Goal: Task Accomplishment & Management: Manage account settings

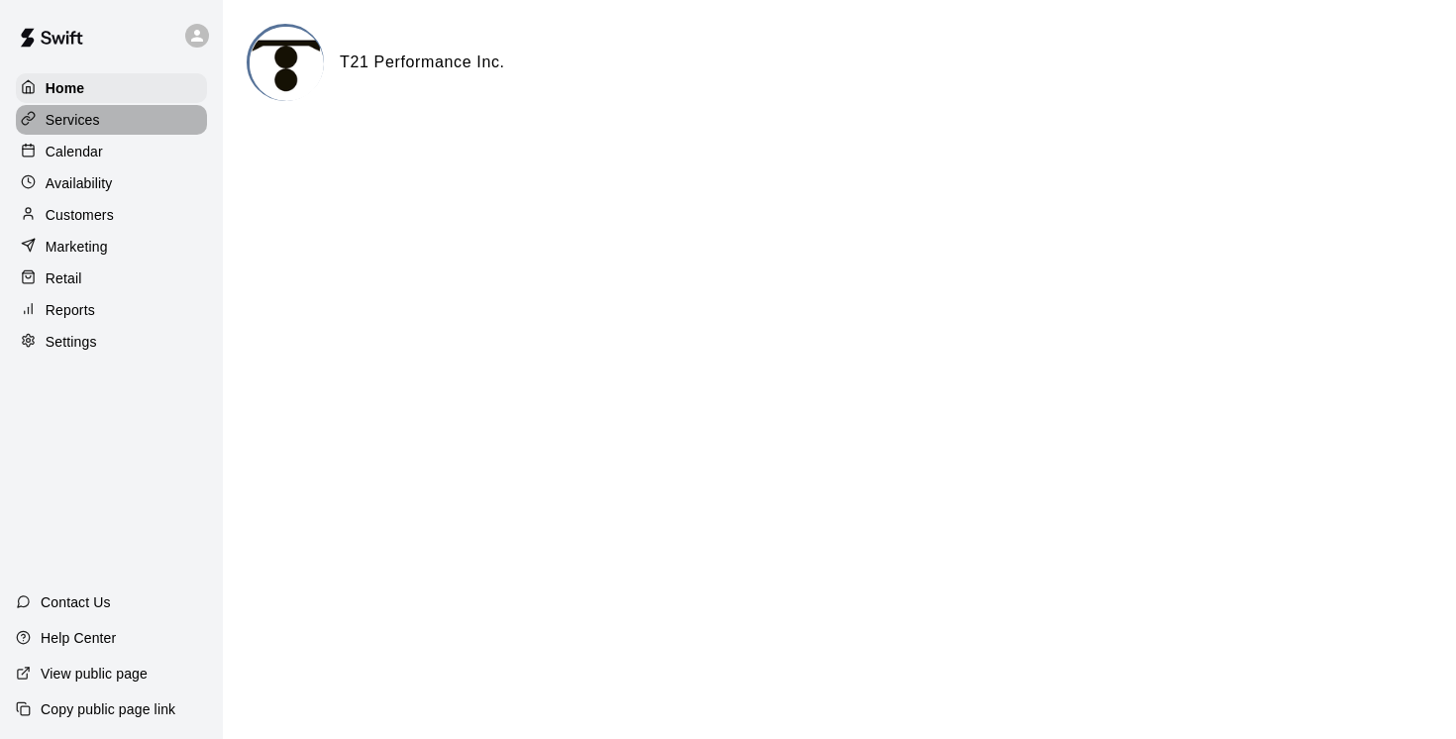
click at [86, 123] on p "Services" at bounding box center [73, 120] width 54 height 20
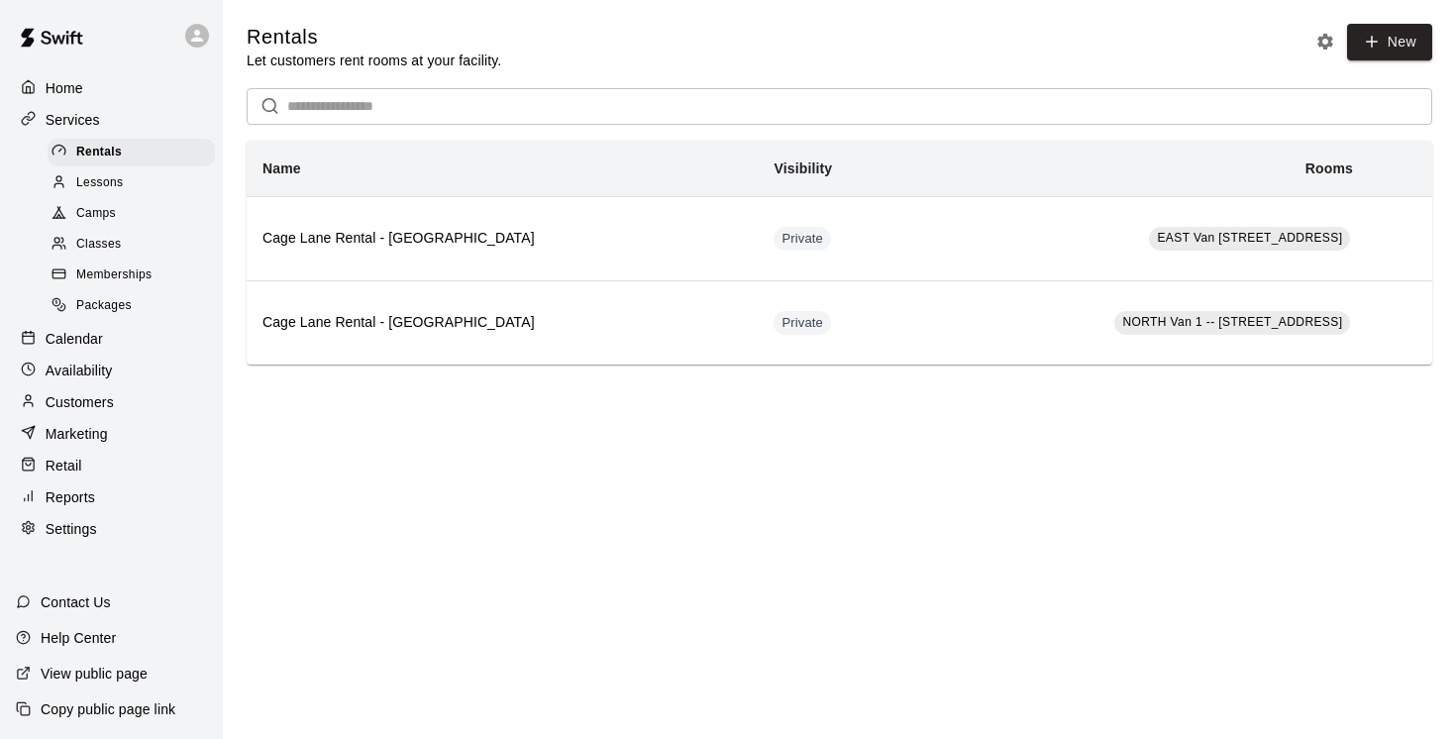
click at [62, 665] on p "View public page" at bounding box center [94, 674] width 107 height 20
click at [95, 212] on span "Camps" at bounding box center [96, 214] width 40 height 20
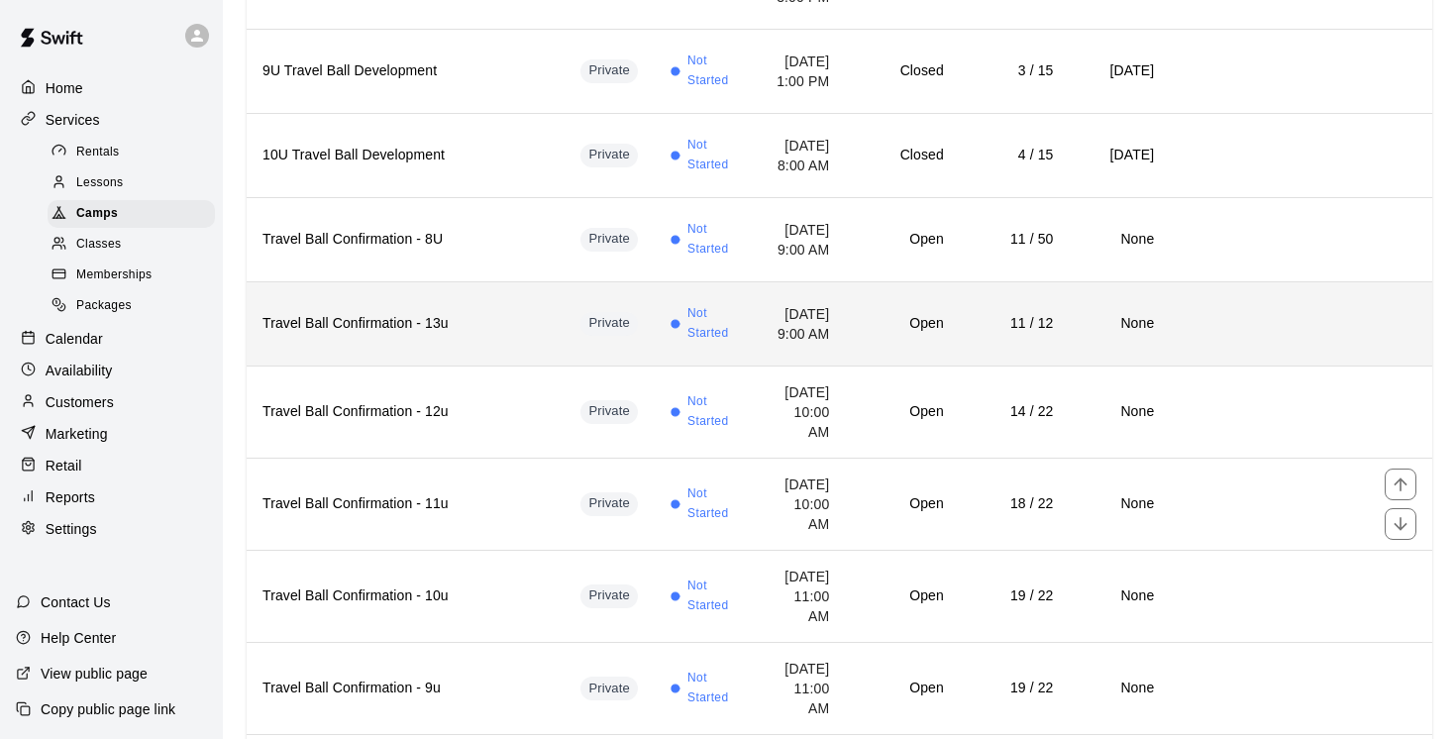
scroll to position [4314, 0]
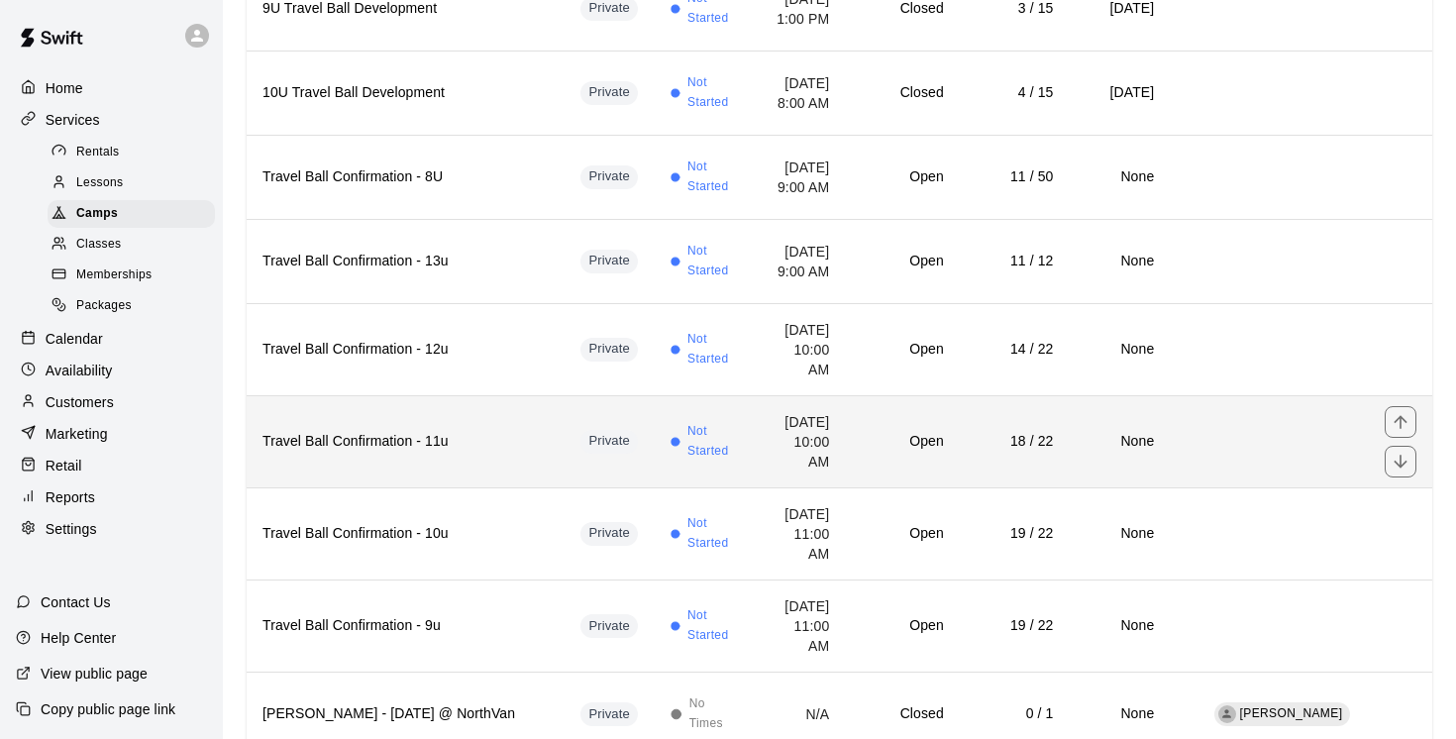
click at [368, 487] on th "Travel Ball Confirmation - 11u" at bounding box center [406, 441] width 318 height 92
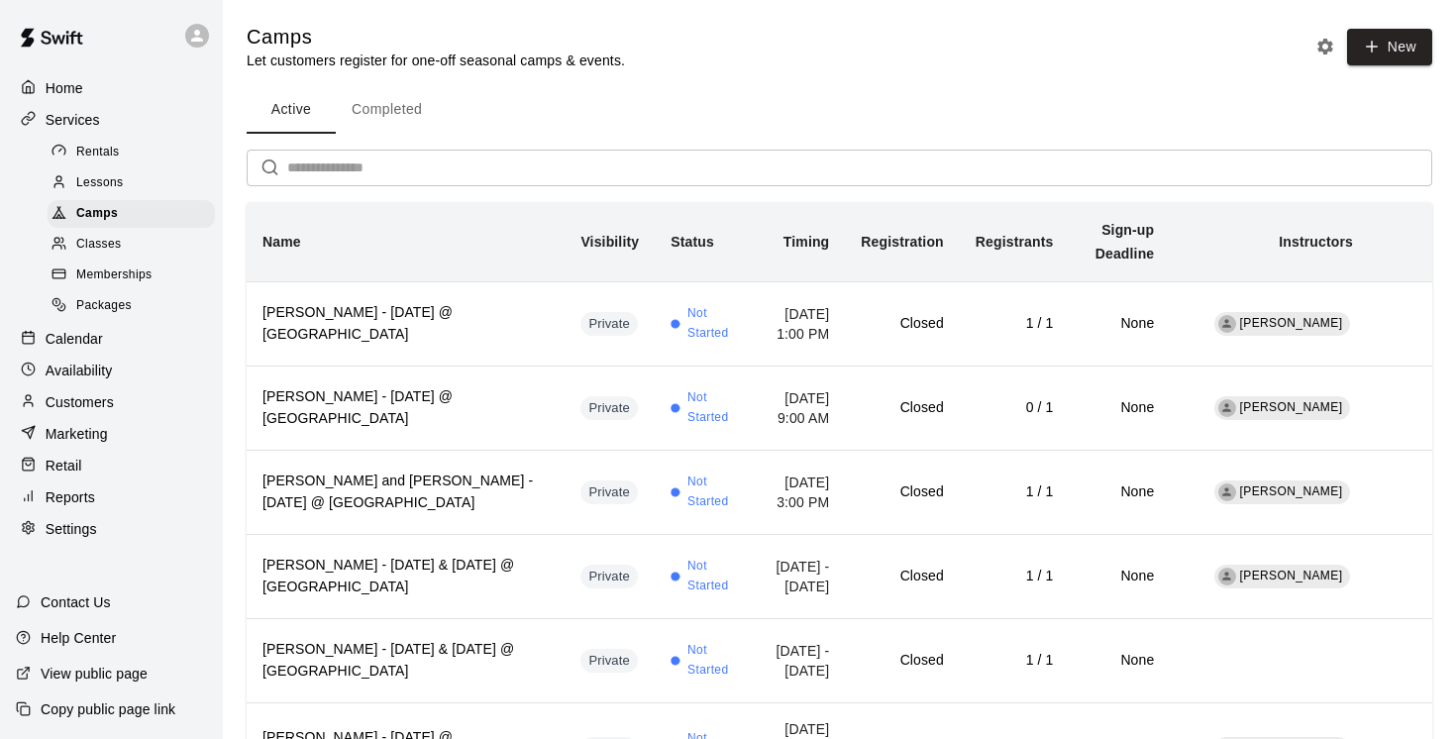
click at [403, 110] on button "Completed" at bounding box center [387, 110] width 102 height 48
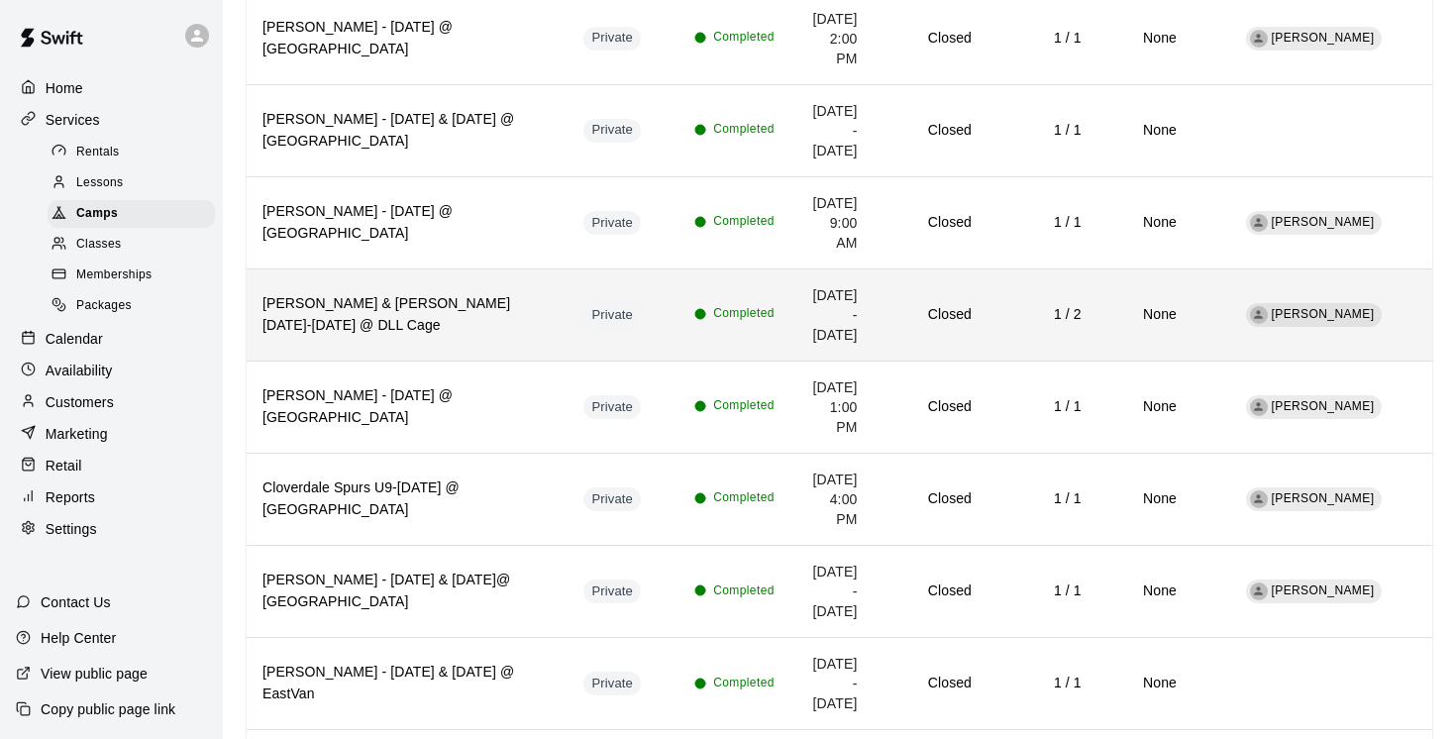
scroll to position [28032, 0]
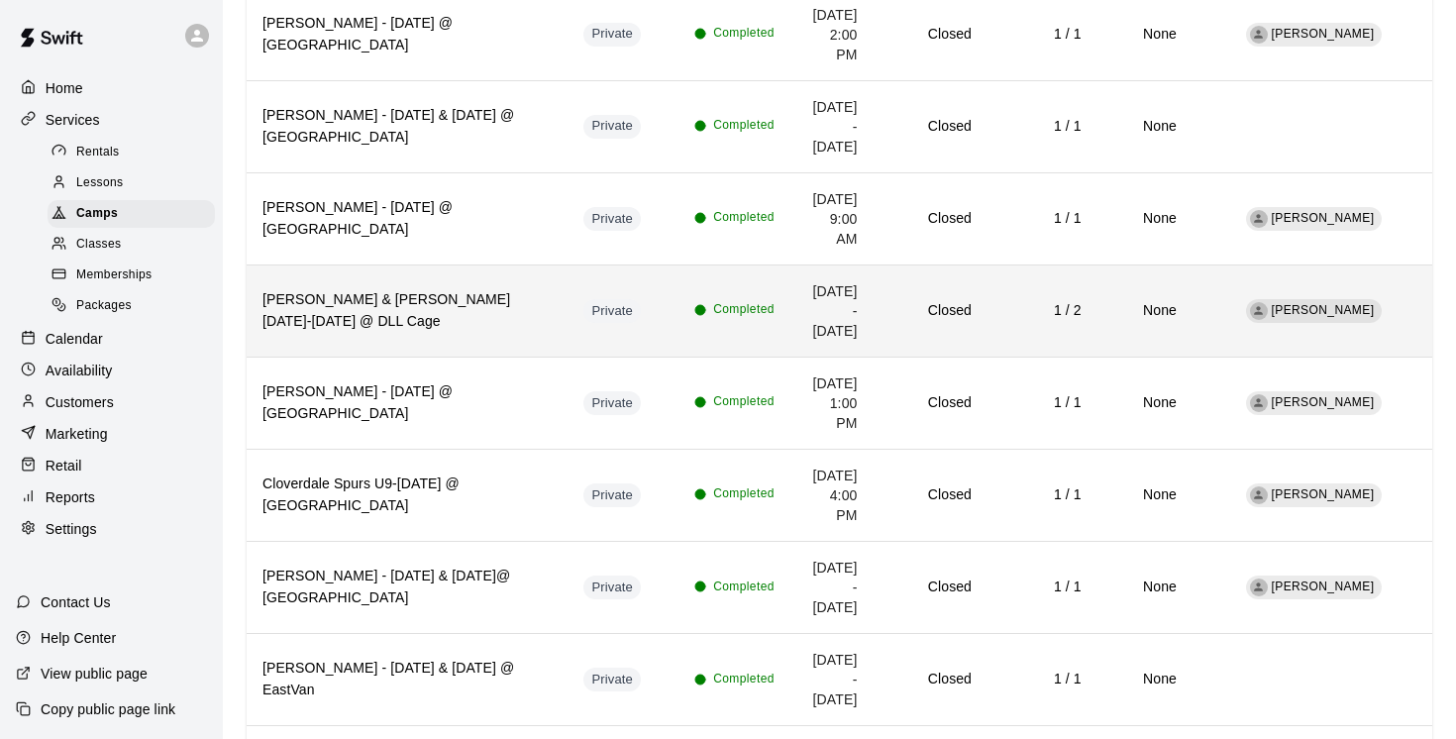
click at [458, 333] on h6 "[PERSON_NAME] & [PERSON_NAME][DATE]-[DATE] @ DLL Cage" at bounding box center [407, 311] width 289 height 44
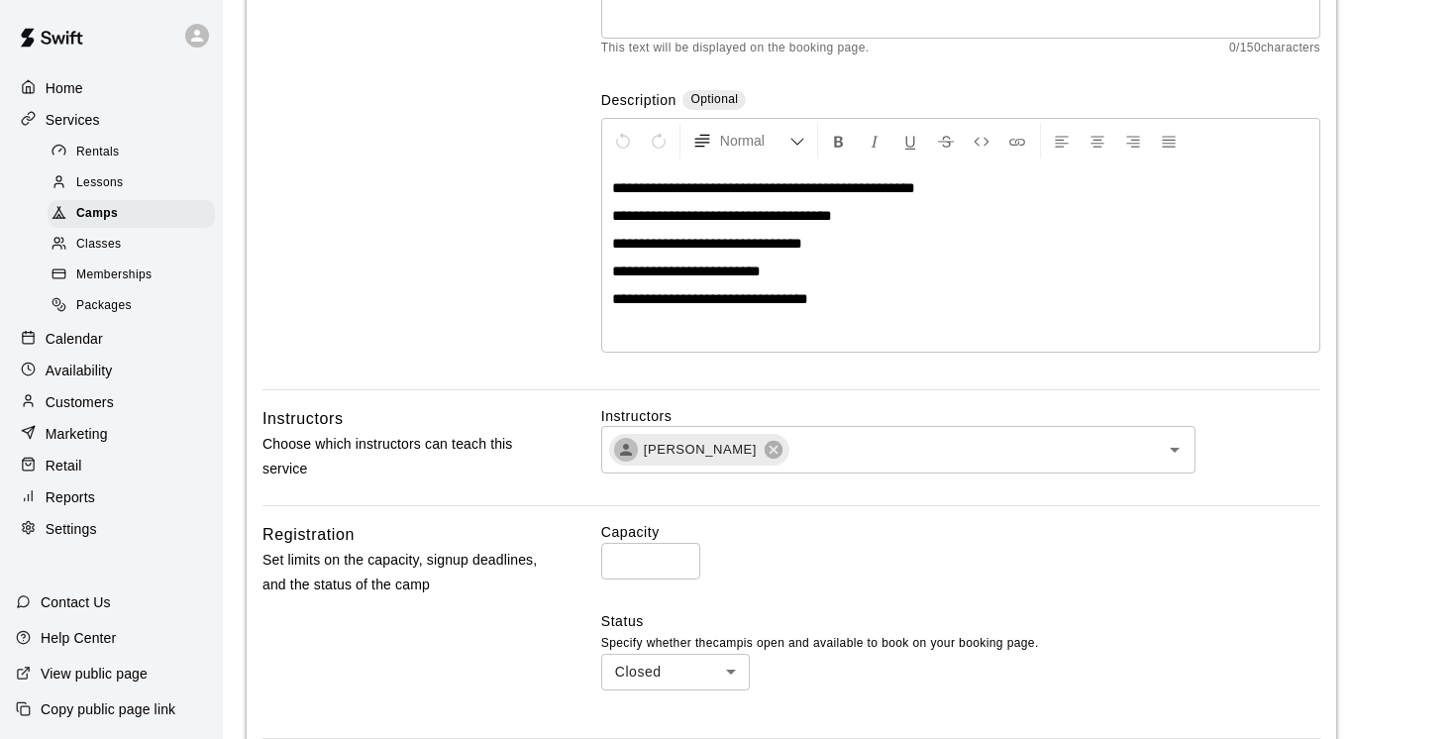
scroll to position [363, 0]
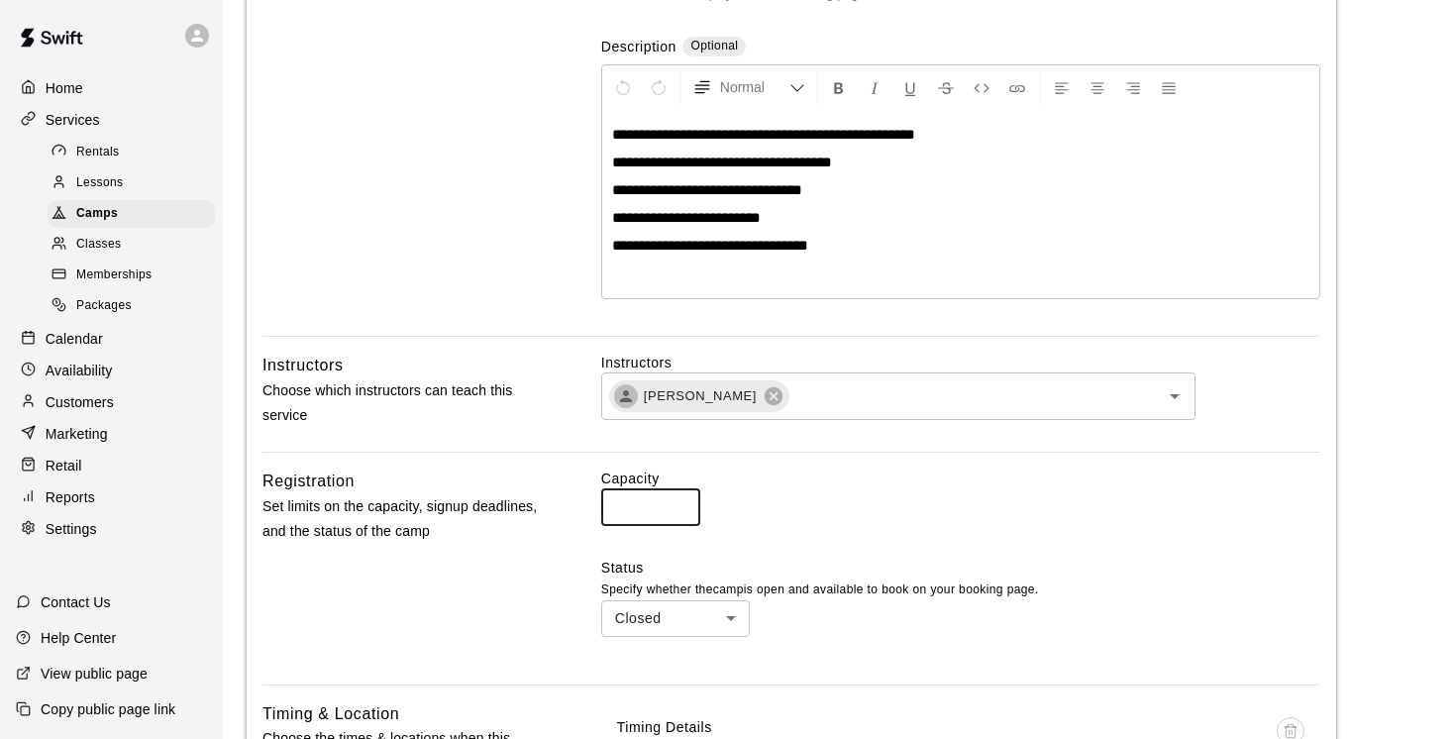
type input "*"
click at [681, 512] on input "*" at bounding box center [650, 507] width 99 height 37
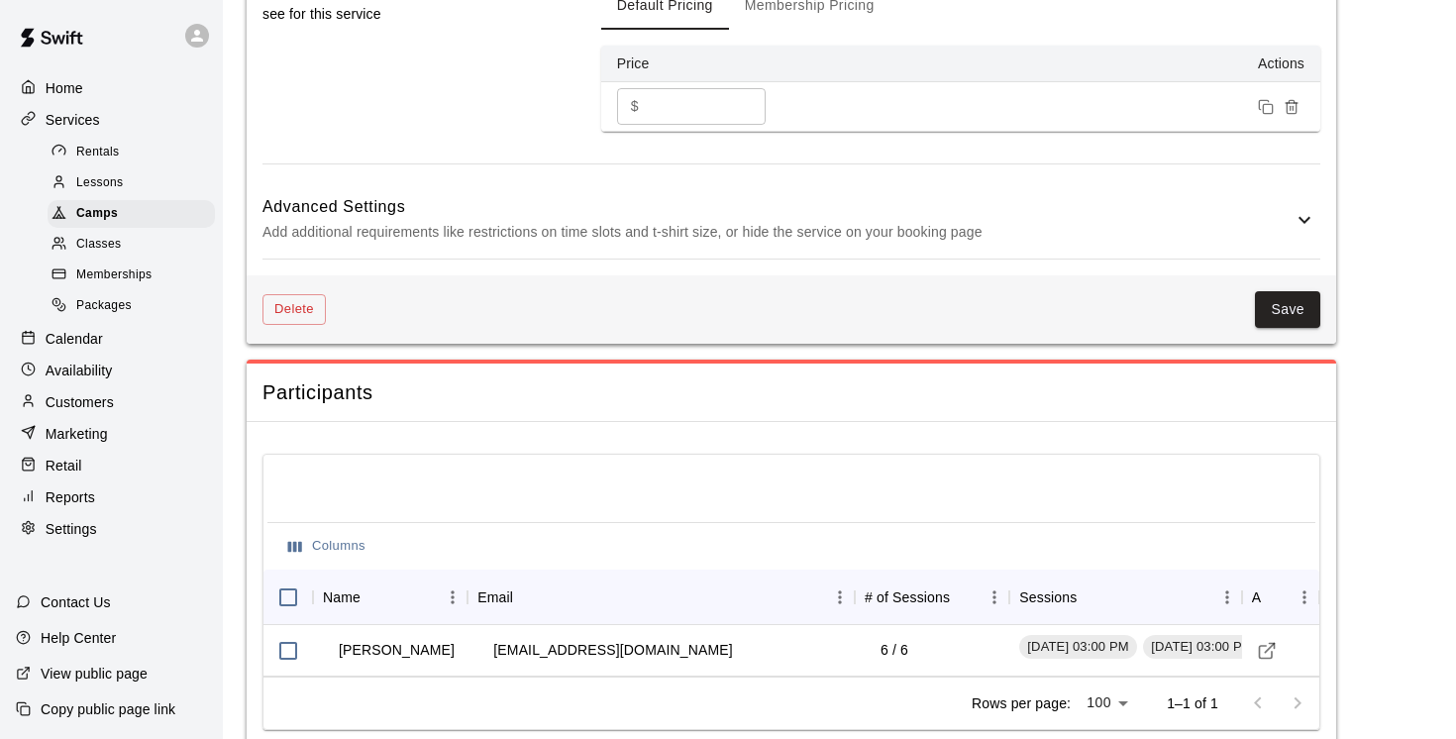
scroll to position [1553, 0]
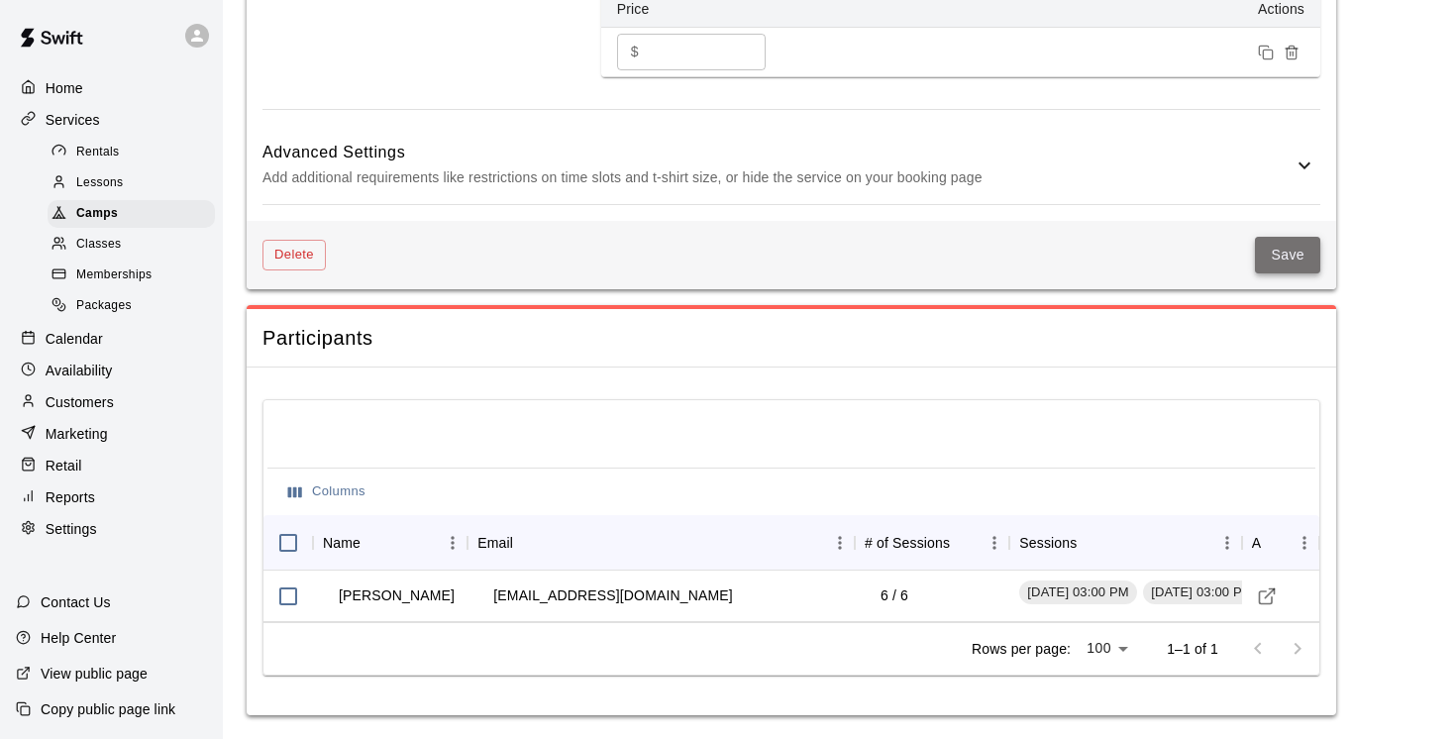
click at [1290, 250] on button "Save" at bounding box center [1287, 255] width 65 height 37
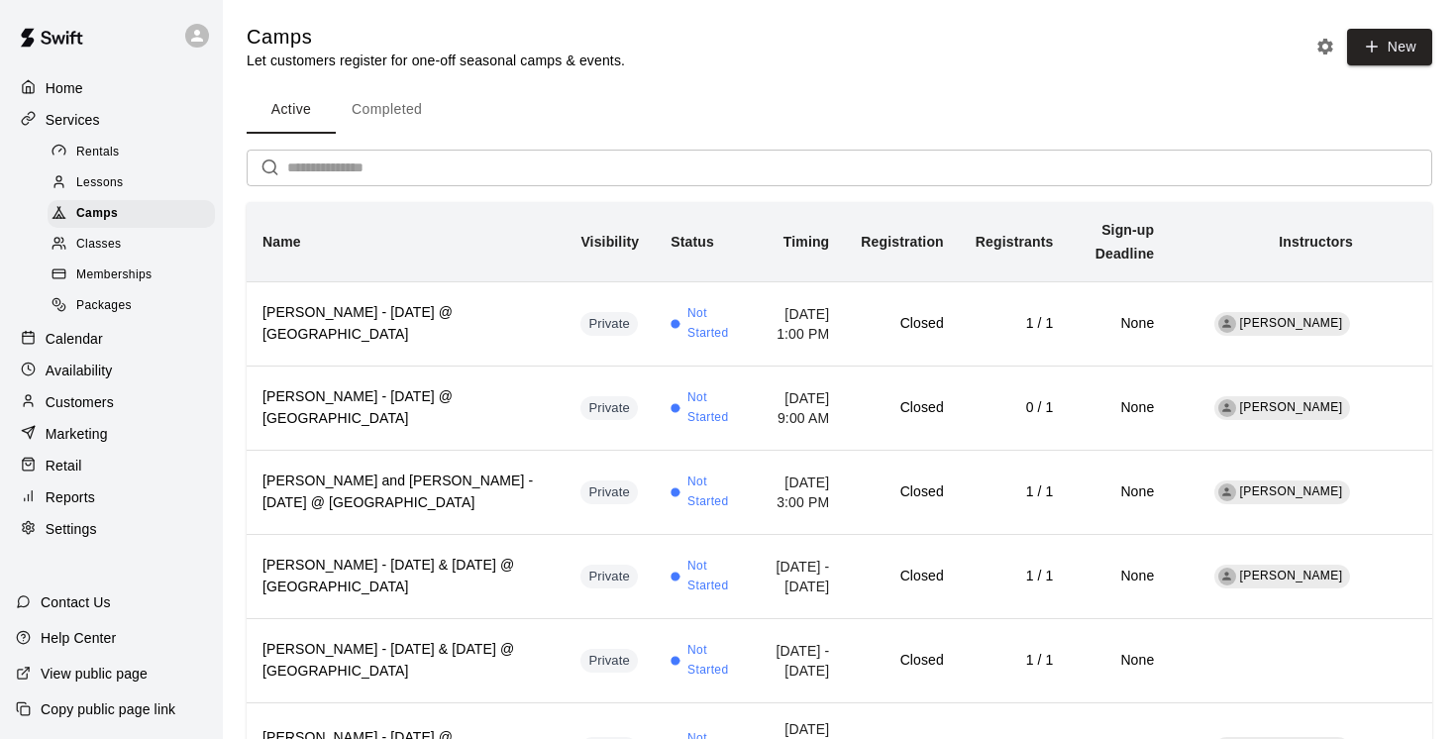
click at [301, 166] on input "text" at bounding box center [859, 168] width 1145 height 37
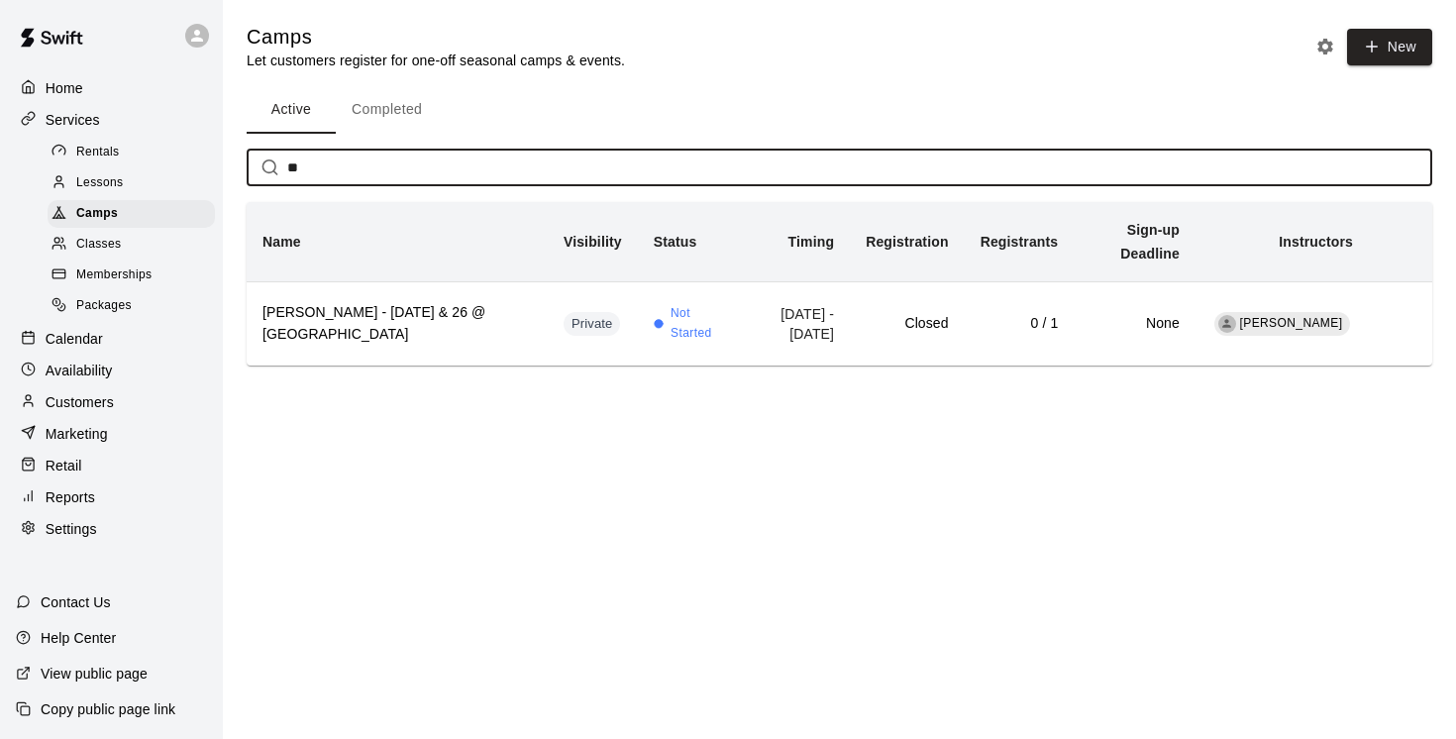
type input "*"
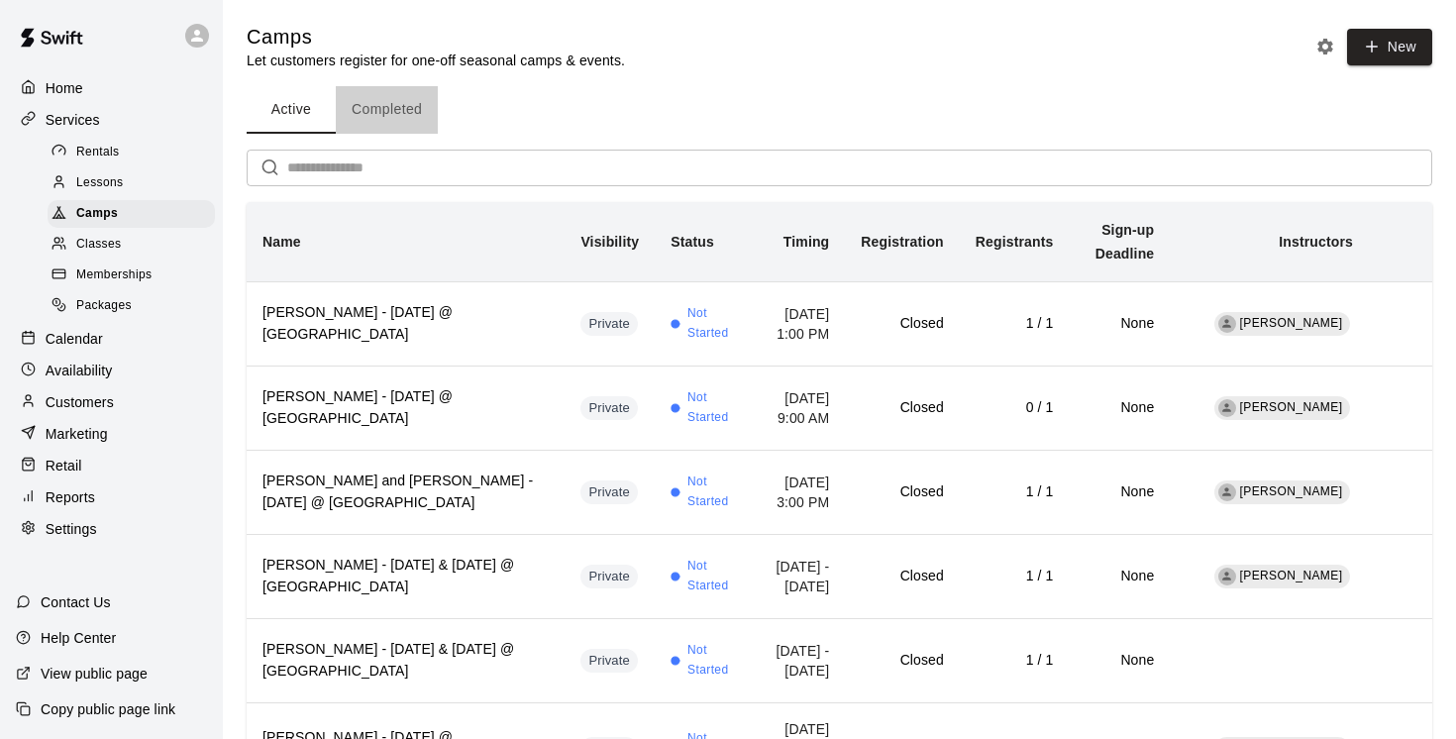
click at [382, 110] on button "Completed" at bounding box center [387, 110] width 102 height 48
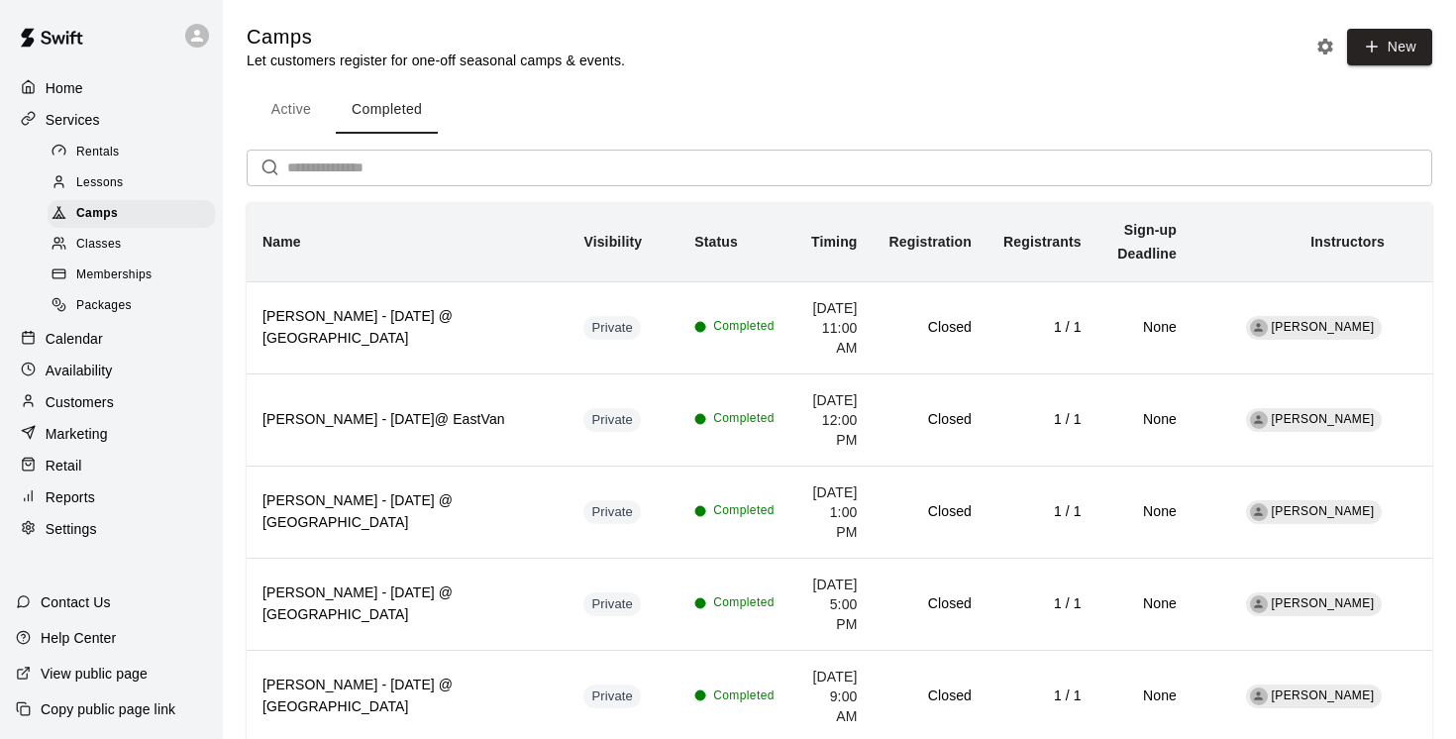
click at [354, 165] on input "text" at bounding box center [859, 168] width 1145 height 37
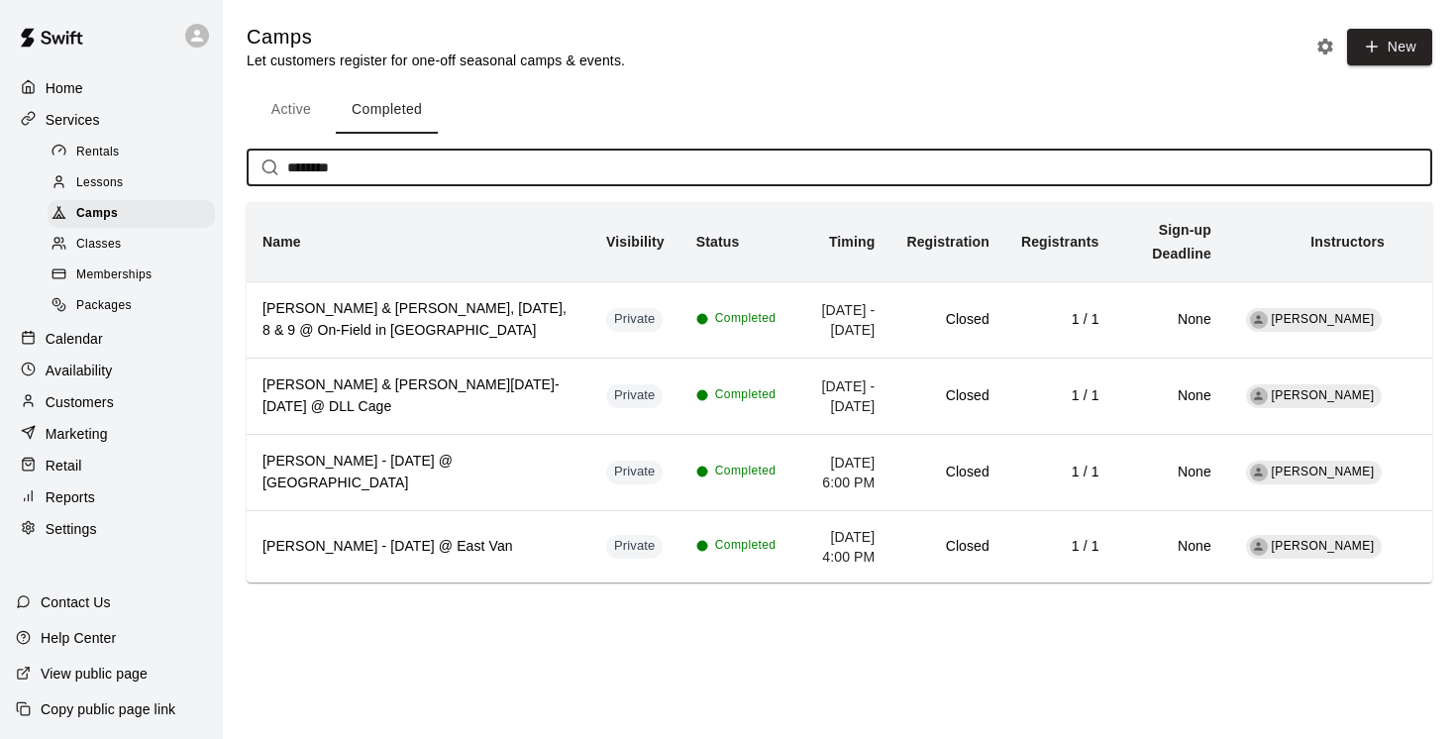
type input "********"
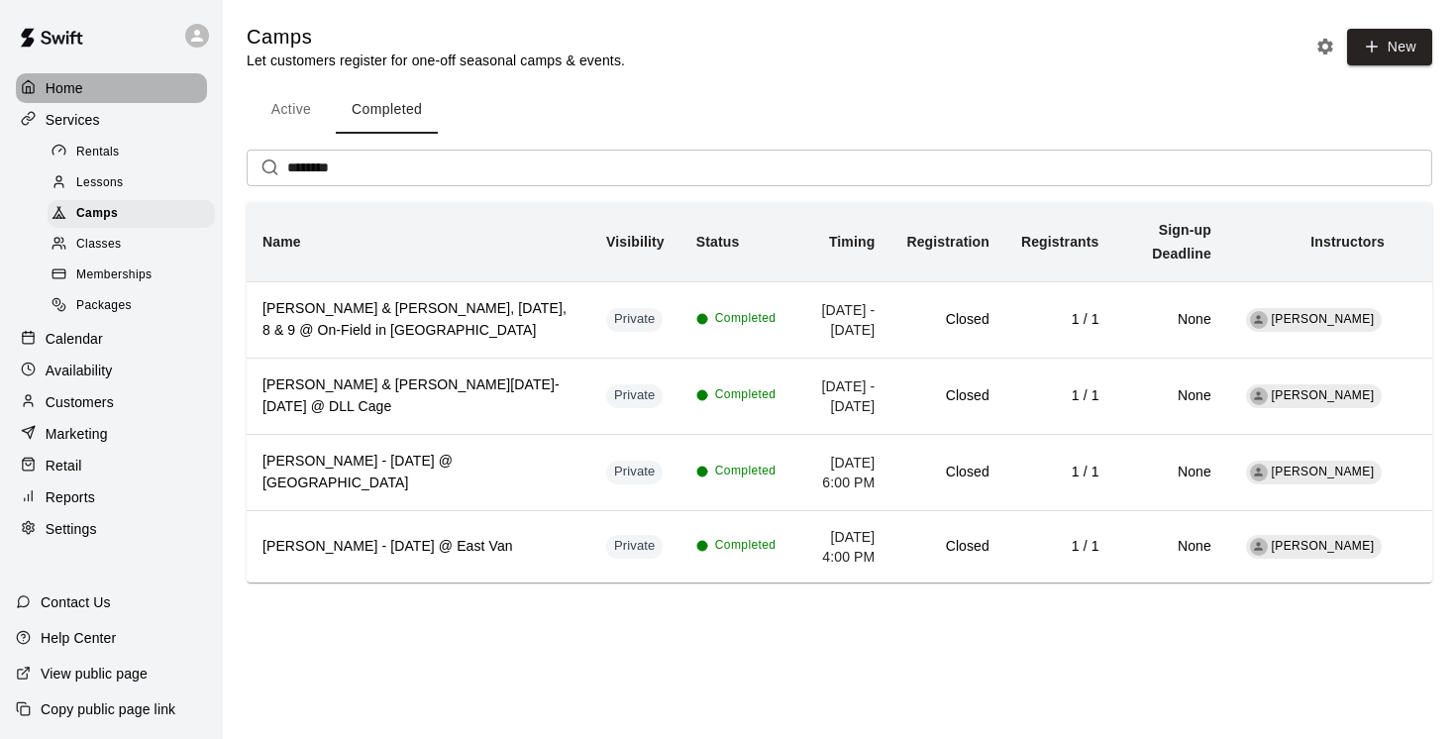
click at [62, 86] on p "Home" at bounding box center [65, 88] width 38 height 20
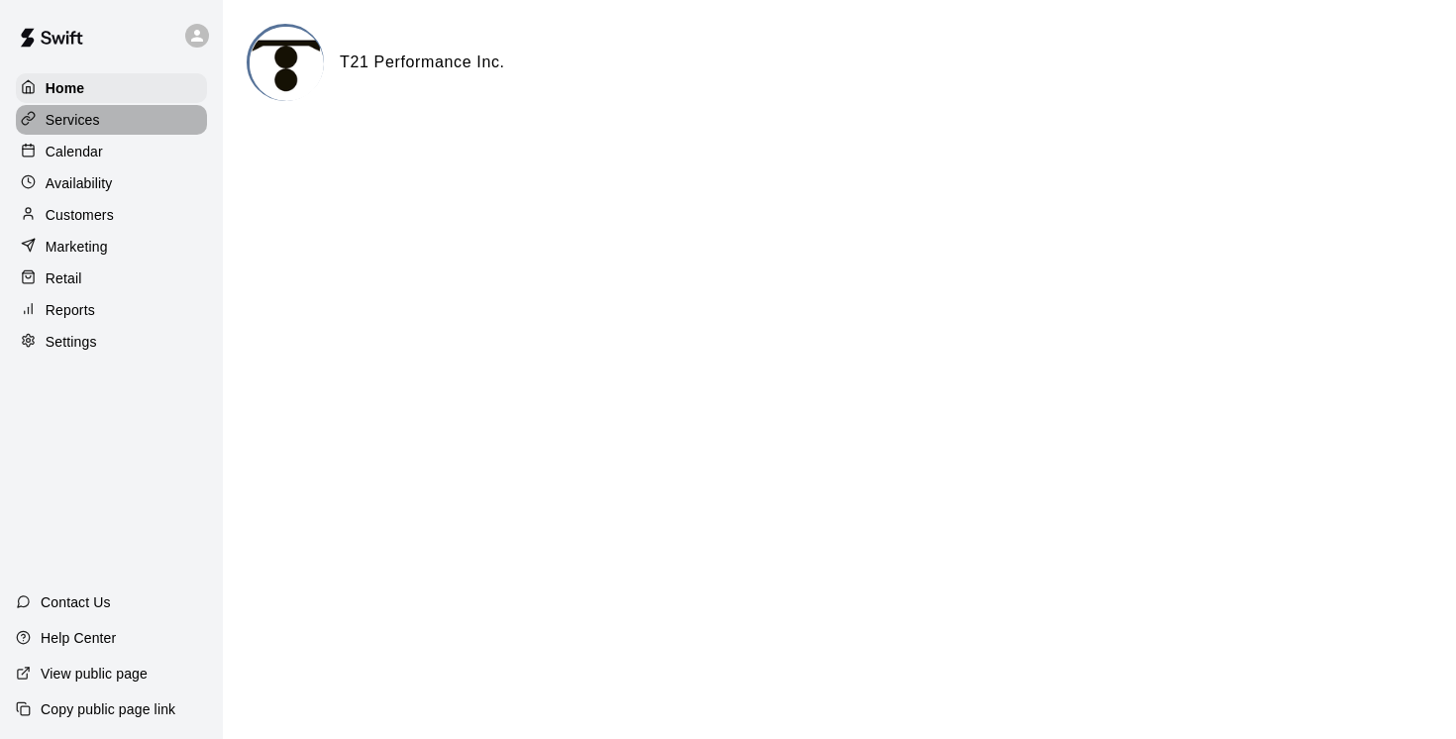
click at [71, 119] on p "Services" at bounding box center [73, 120] width 54 height 20
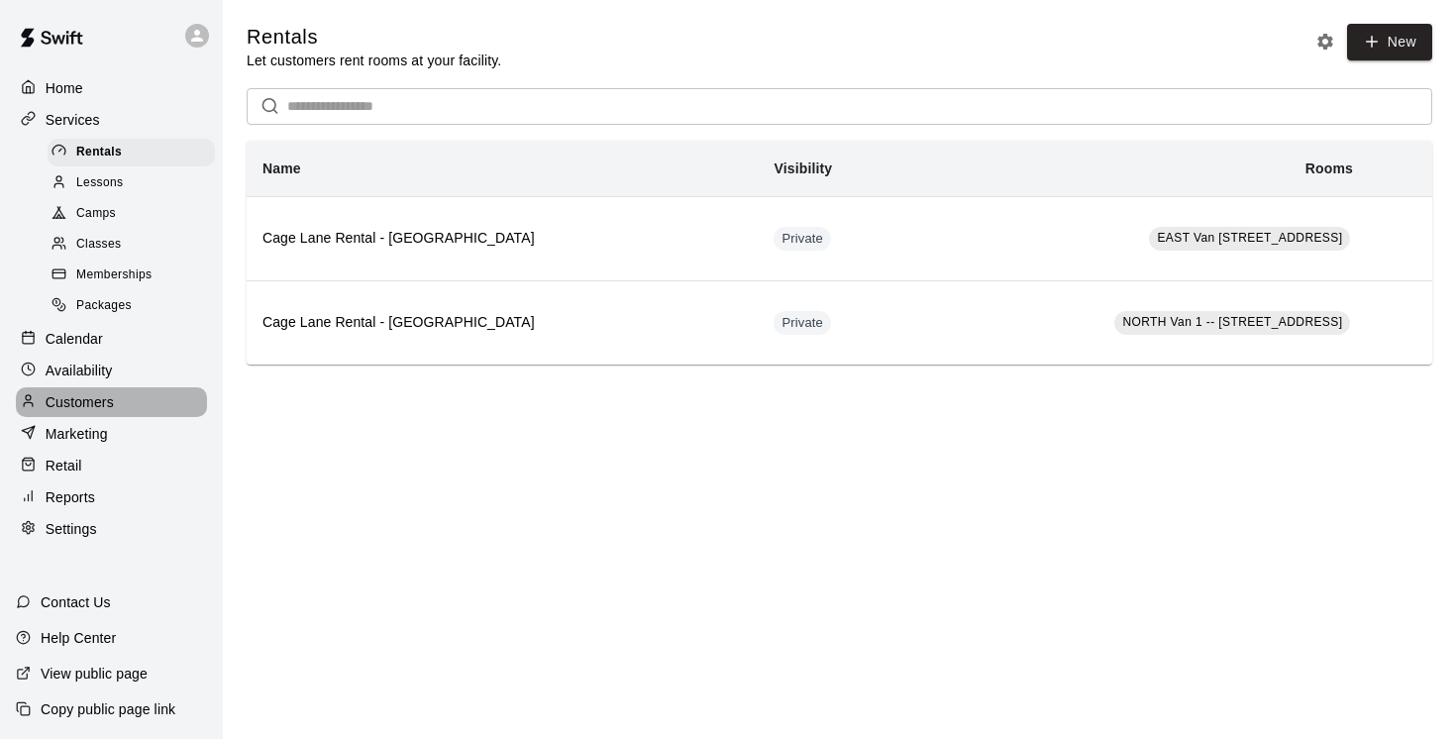
click at [80, 397] on p "Customers" at bounding box center [80, 402] width 68 height 20
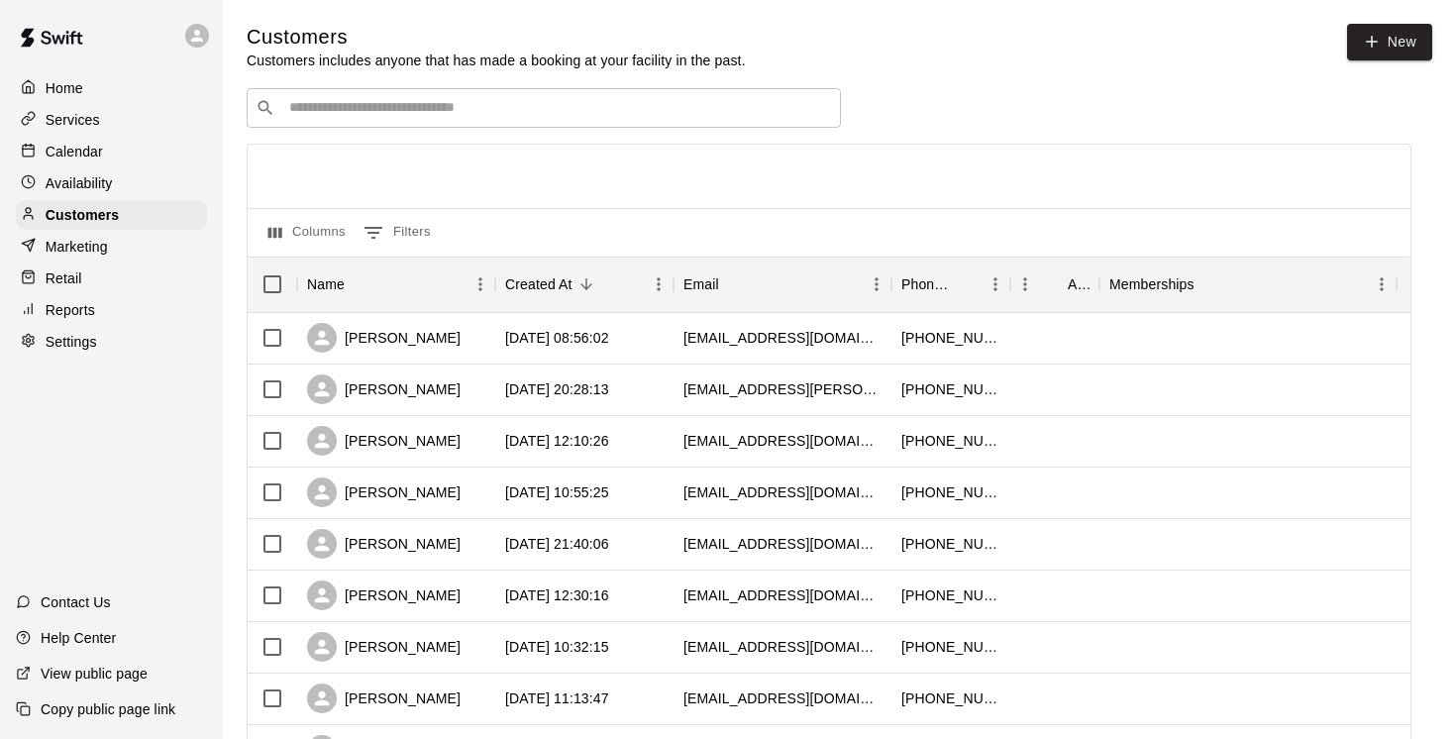
click at [341, 114] on input "Search customers by name or email" at bounding box center [557, 108] width 549 height 20
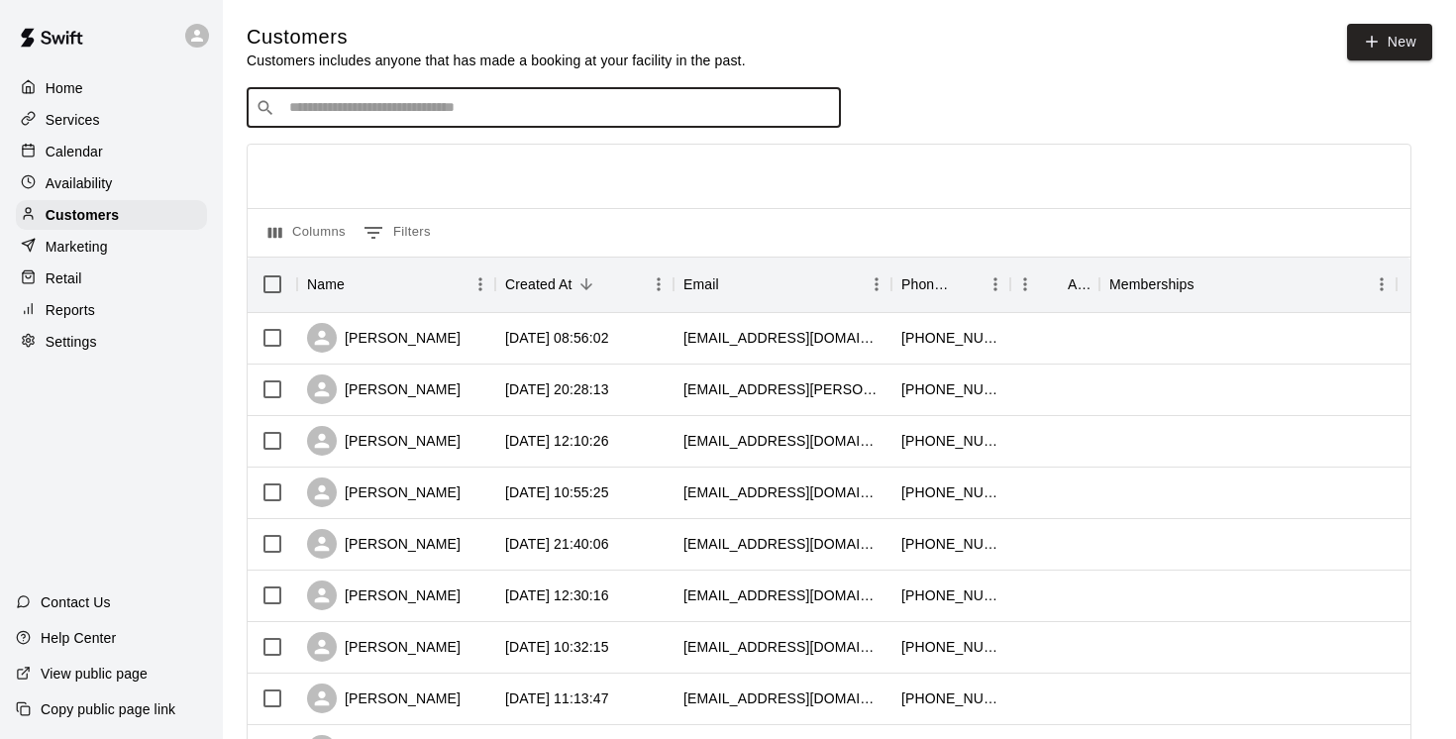
paste input "**********"
type input "**********"
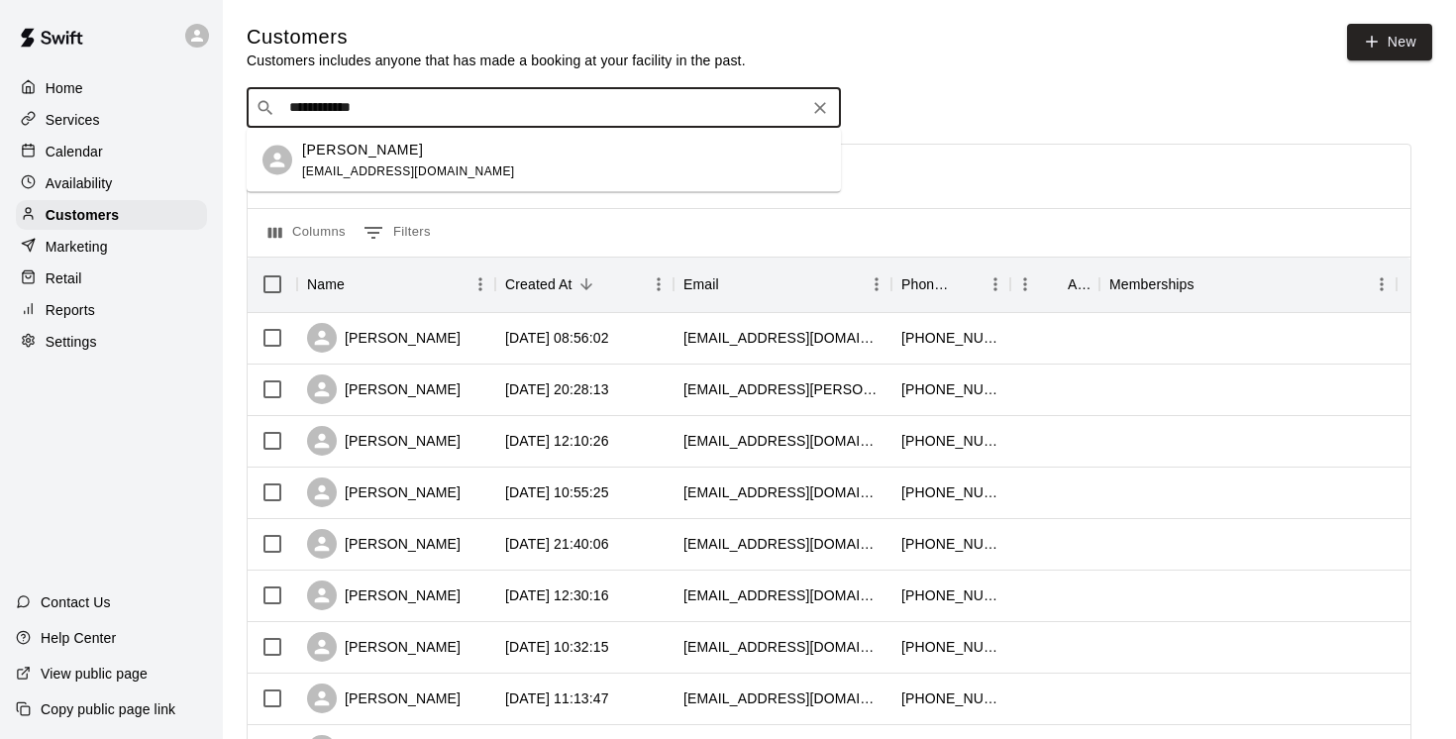
click at [357, 148] on p "Luke Ireland" at bounding box center [362, 149] width 121 height 21
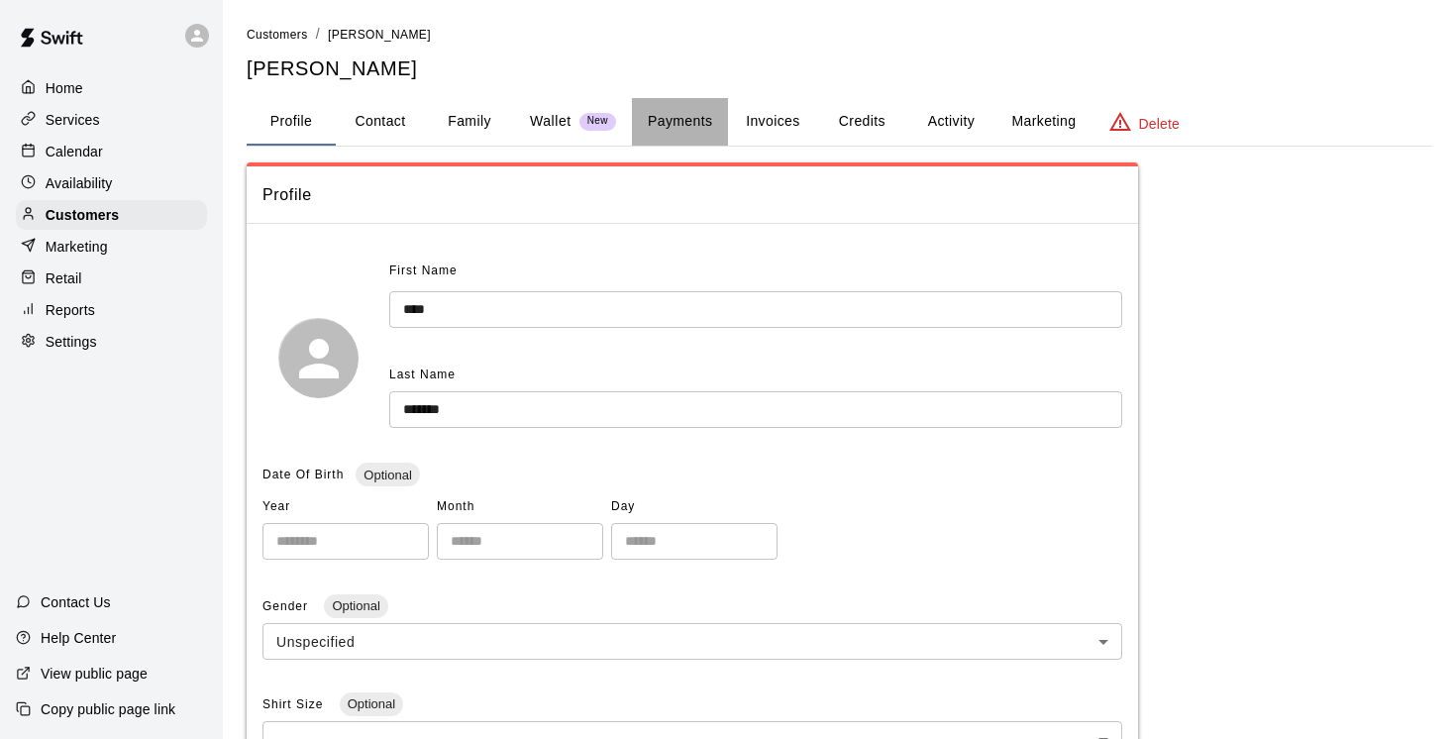
click at [666, 120] on button "Payments" at bounding box center [680, 122] width 96 height 48
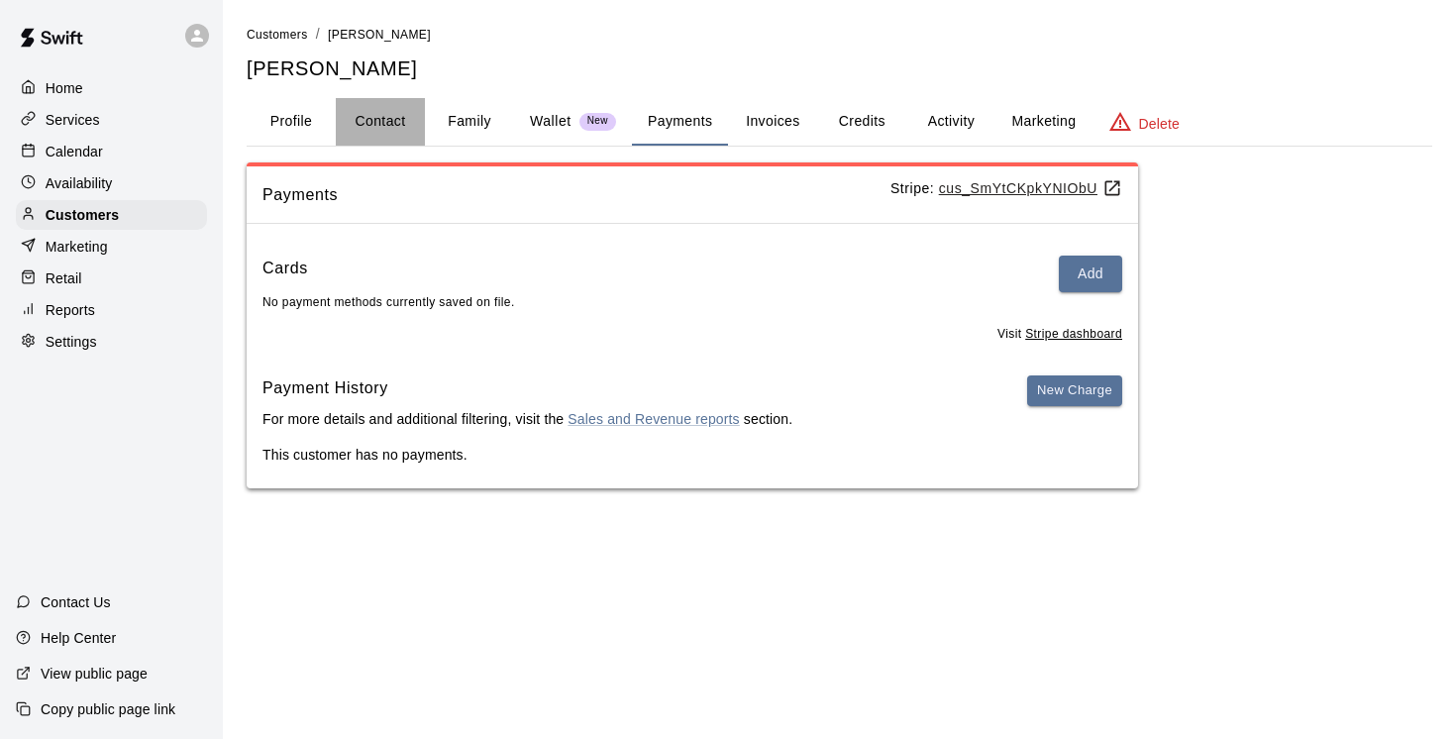
click at [376, 121] on button "Contact" at bounding box center [380, 122] width 89 height 48
select select "**"
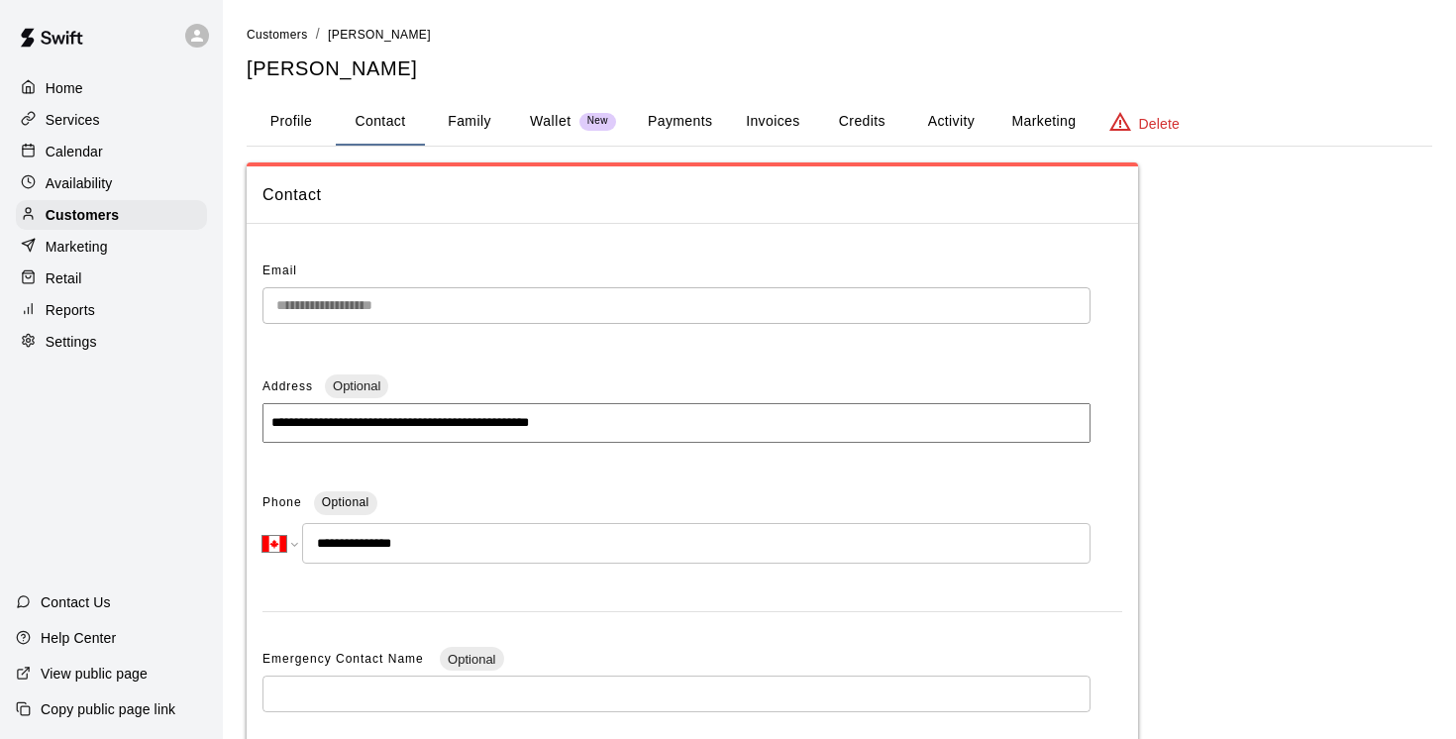
click at [466, 126] on button "Family" at bounding box center [469, 122] width 89 height 48
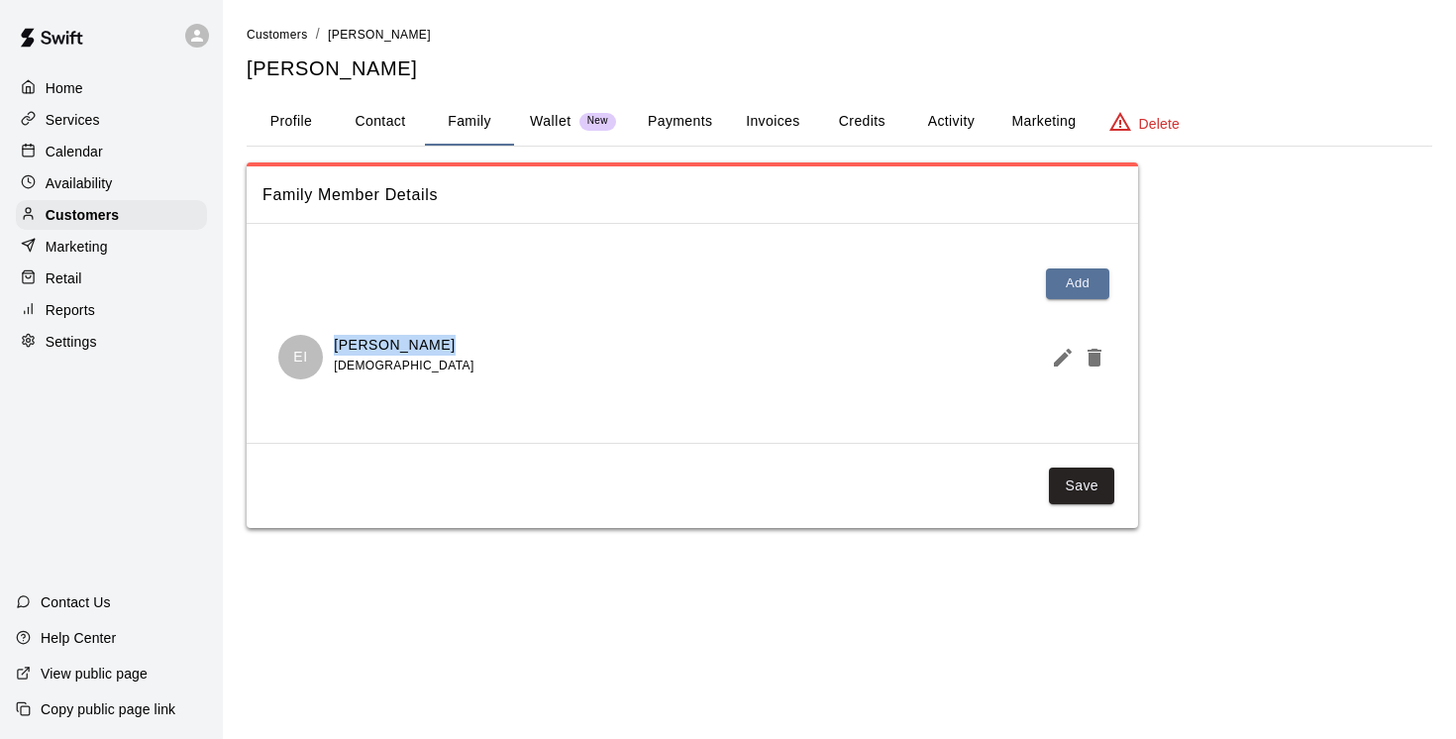
drag, startPoint x: 425, startPoint y: 349, endPoint x: 335, endPoint y: 339, distance: 90.7
click at [335, 339] on div "EI Ethan Ireland 13 years old" at bounding box center [692, 357] width 828 height 45
copy p "Ethan Ireland"
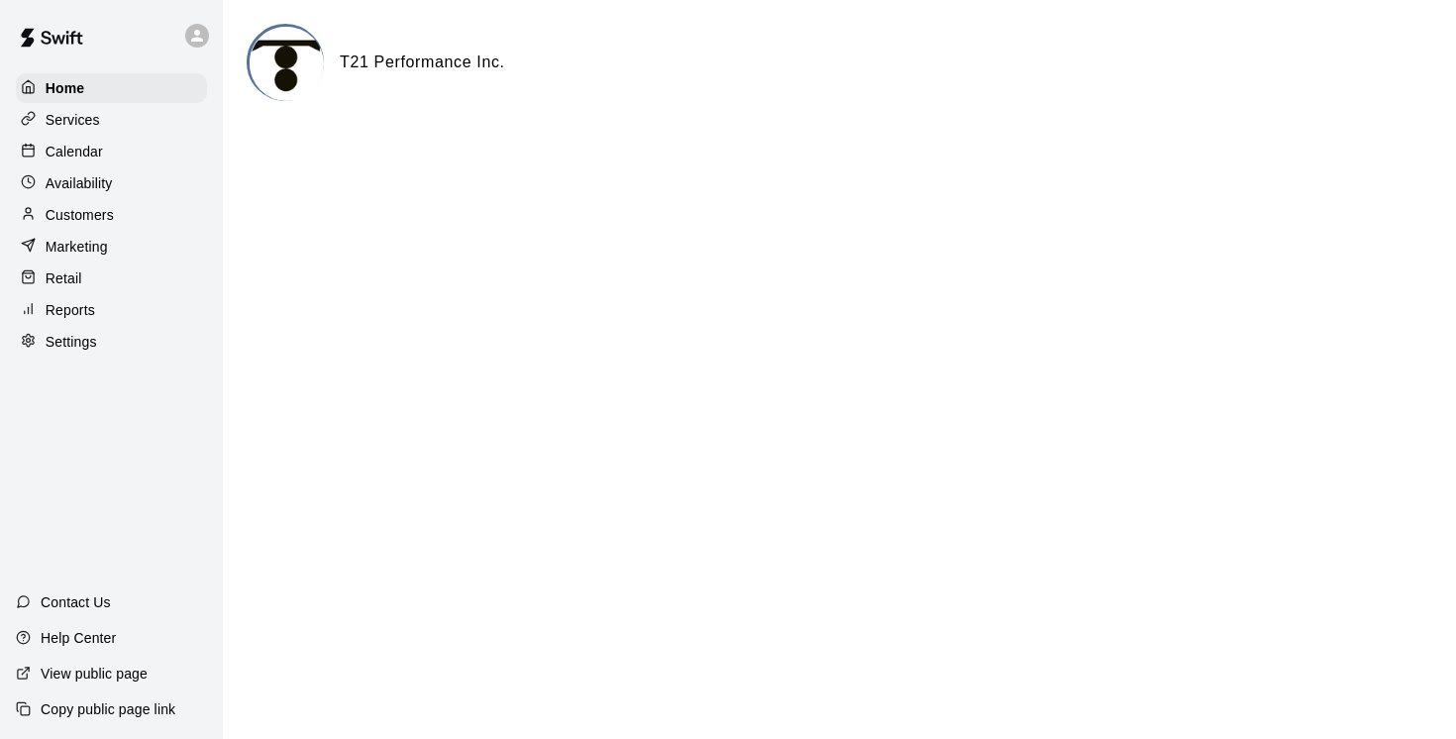
click at [92, 153] on p "Calendar" at bounding box center [74, 152] width 57 height 20
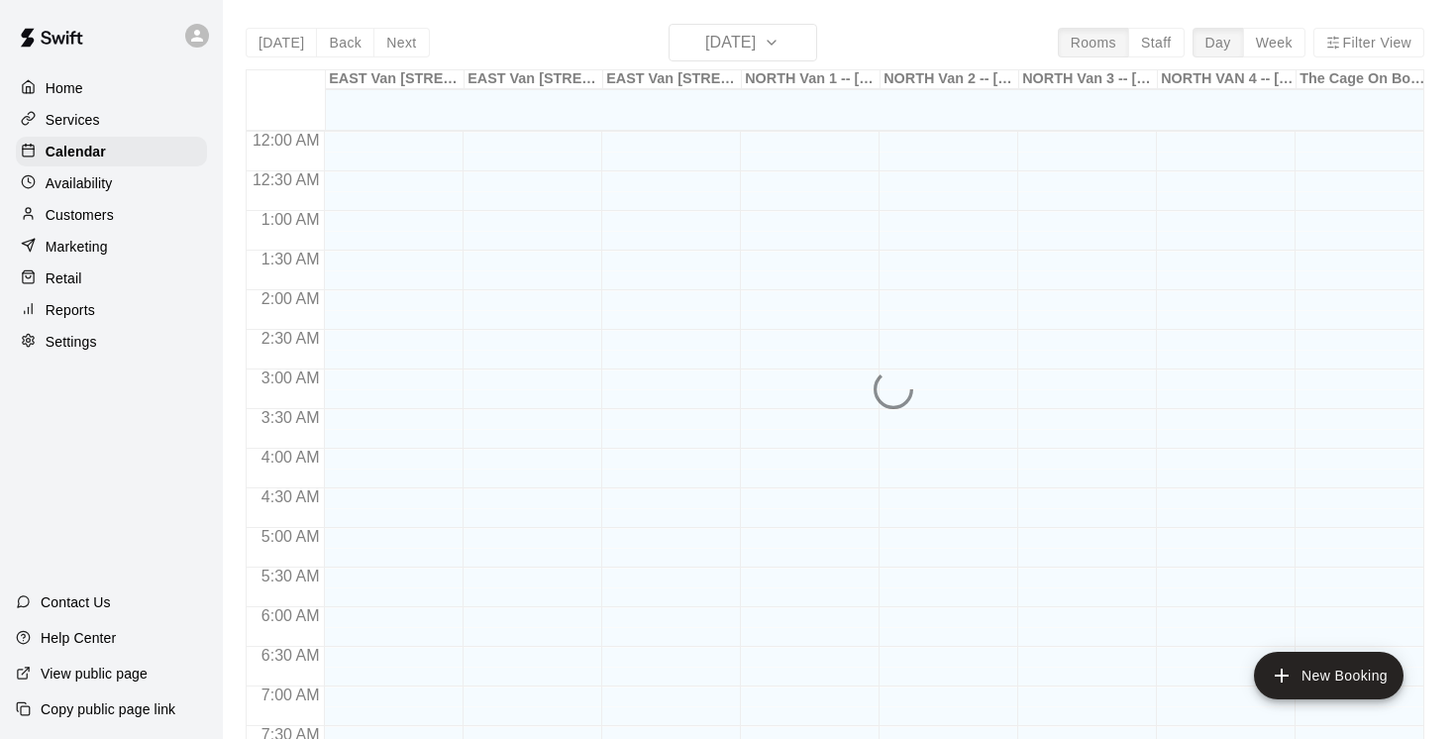
scroll to position [968, 0]
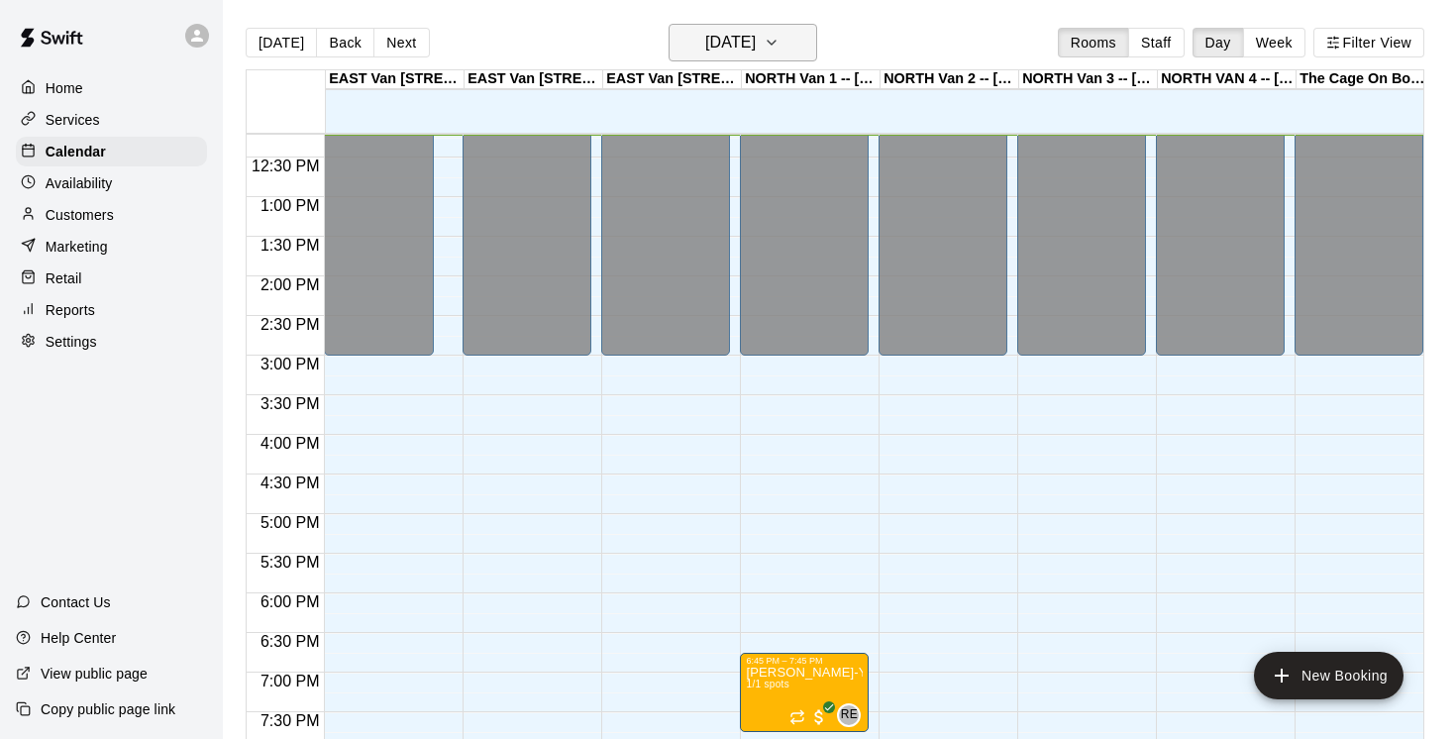
click at [776, 44] on icon "button" at bounding box center [772, 43] width 8 height 4
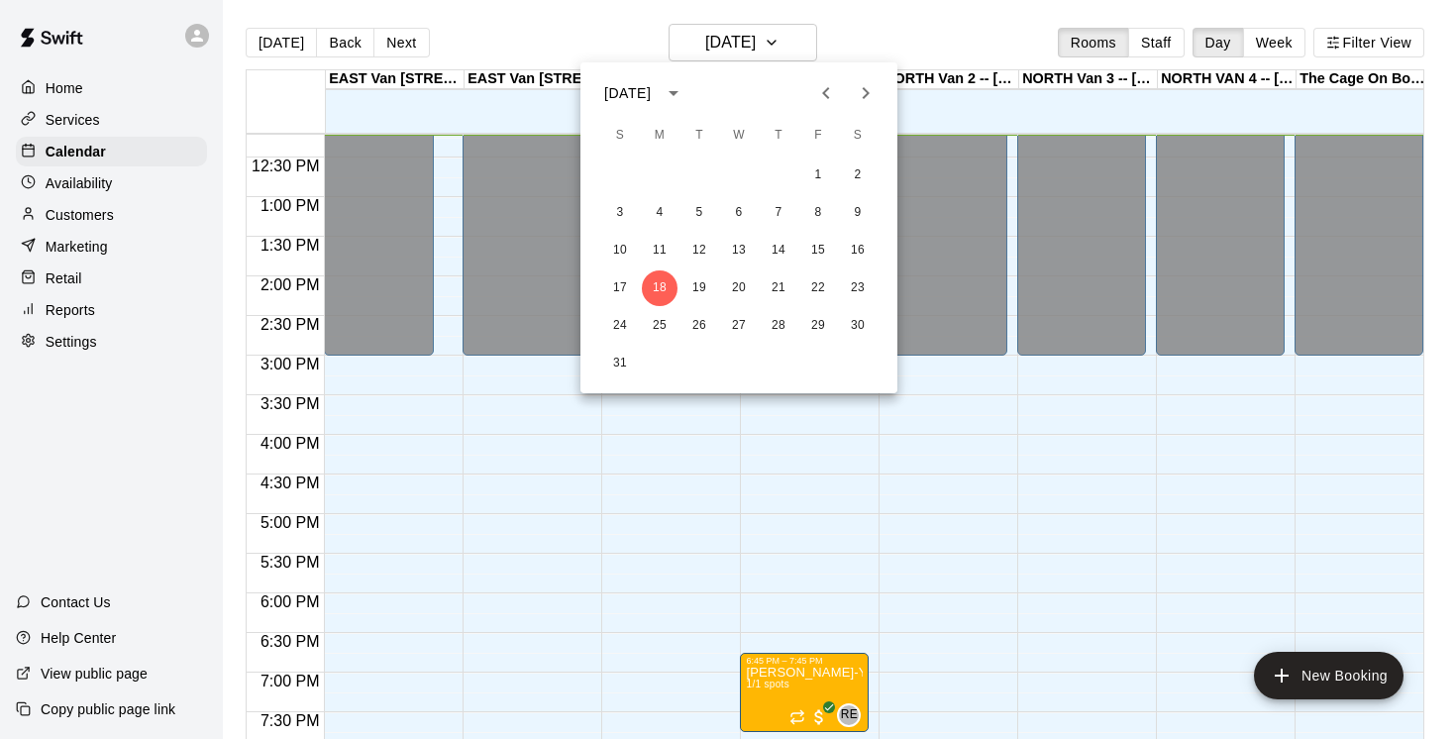
click at [831, 89] on icon "Previous month" at bounding box center [826, 93] width 24 height 24
click at [820, 215] on button "13" at bounding box center [819, 213] width 36 height 36
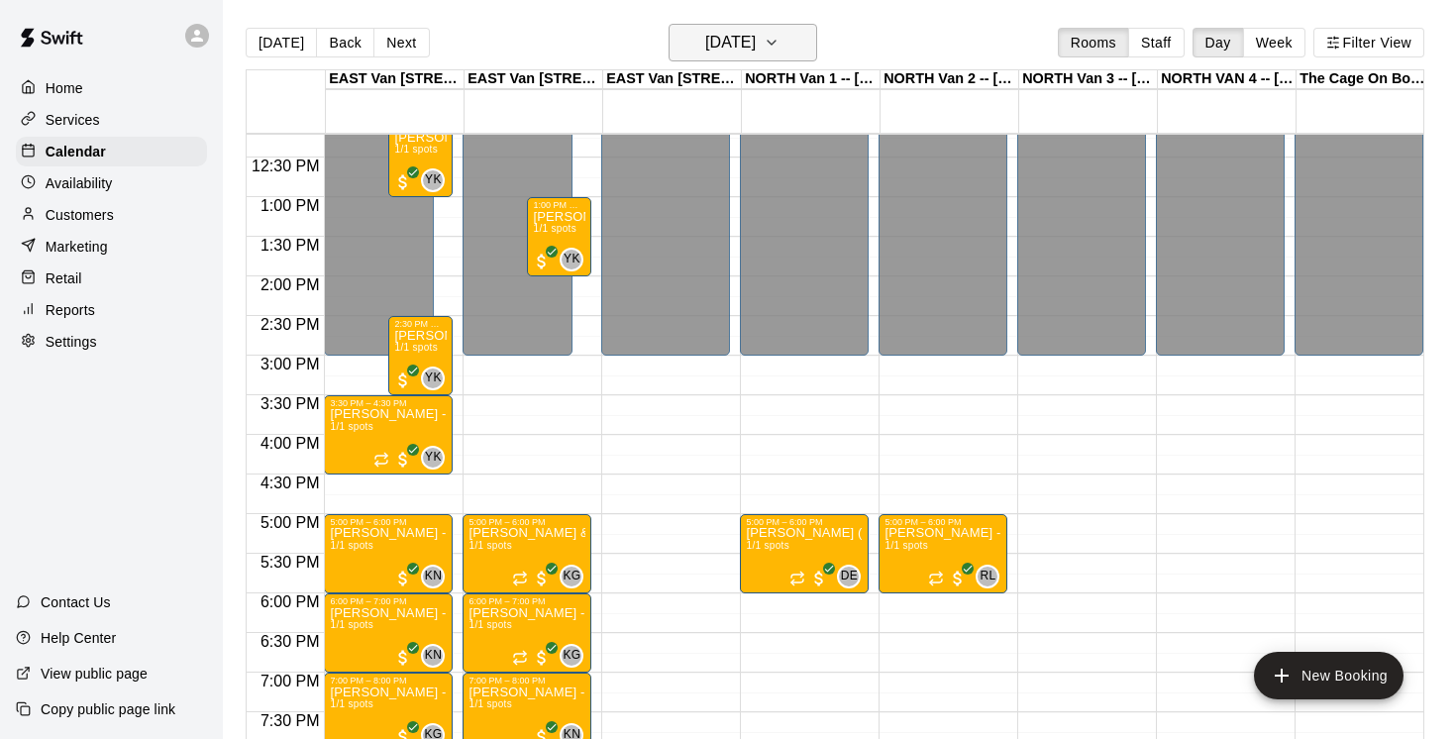
click at [780, 46] on icon "button" at bounding box center [772, 43] width 16 height 24
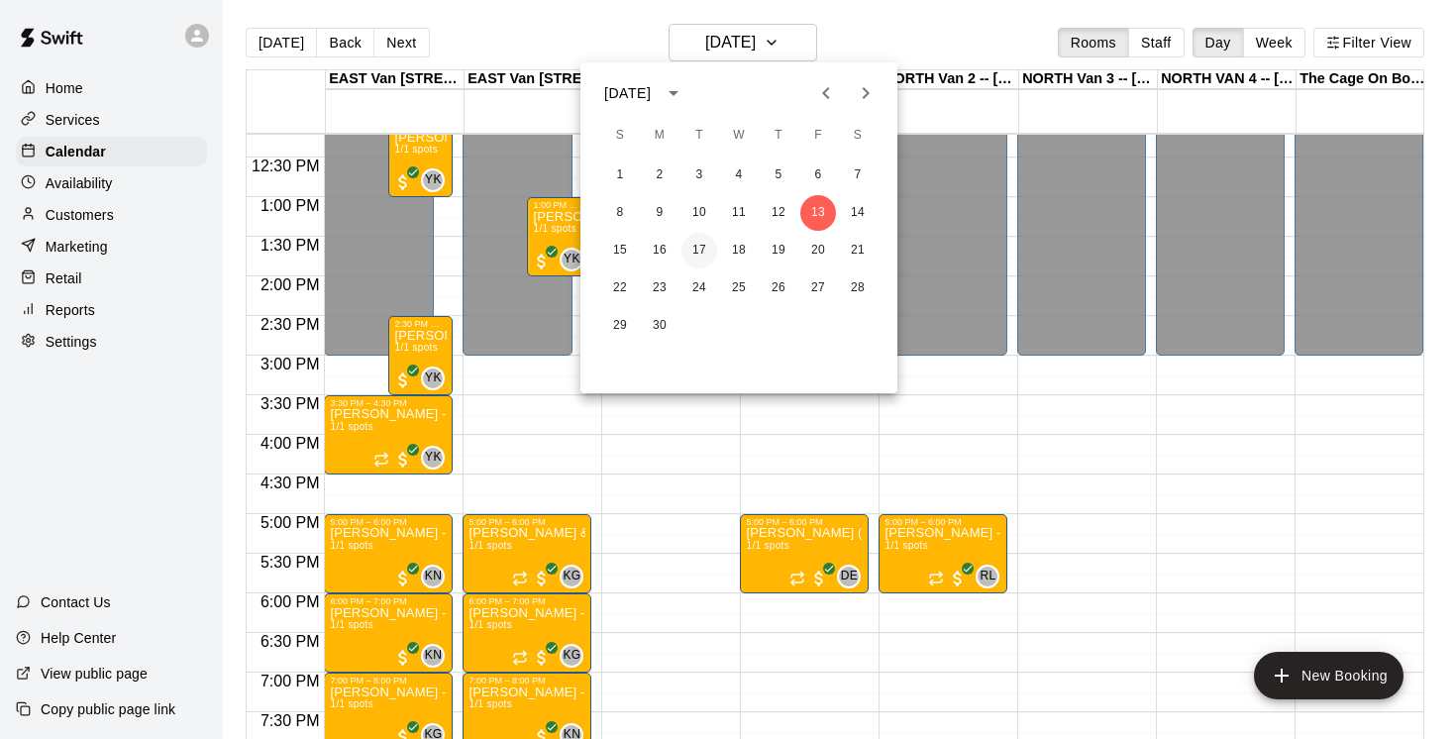
click at [699, 244] on button "17" at bounding box center [700, 251] width 36 height 36
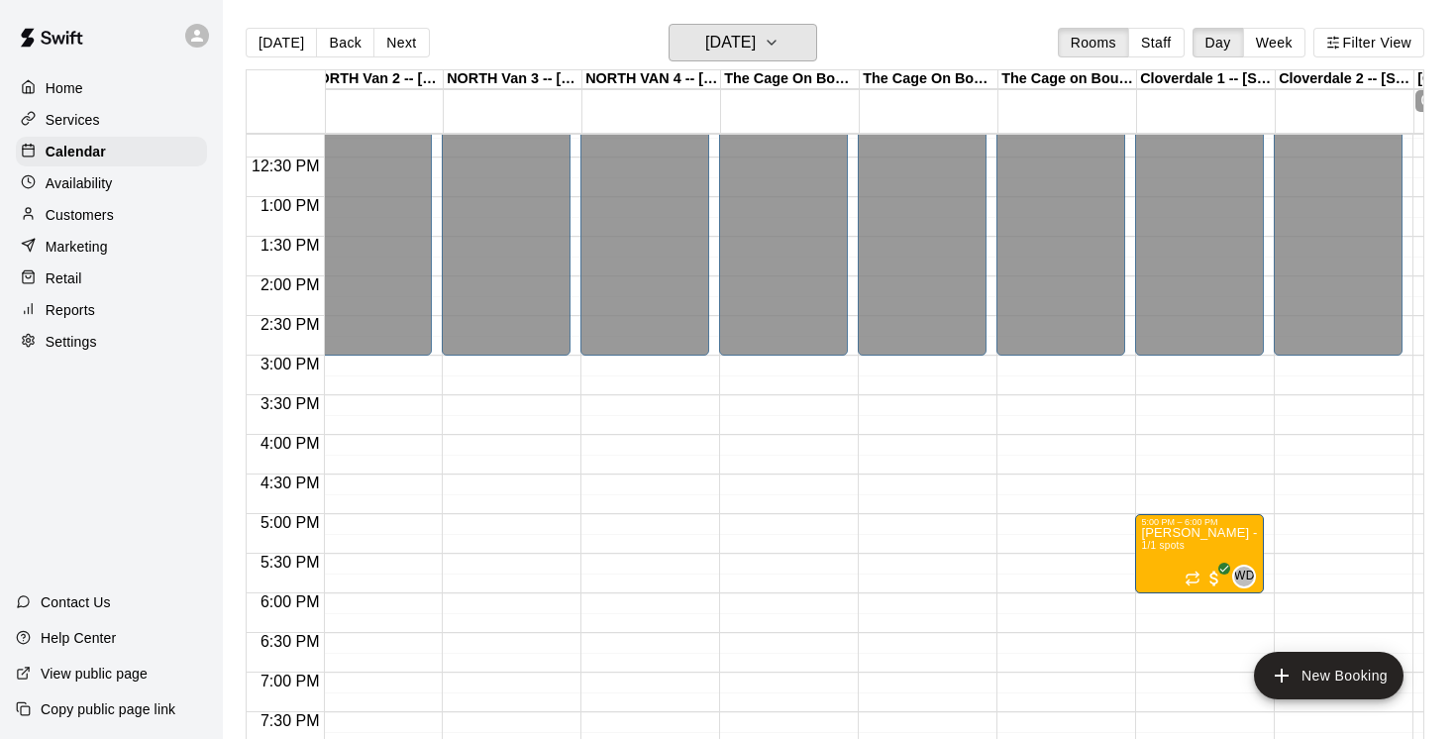
scroll to position [0, 0]
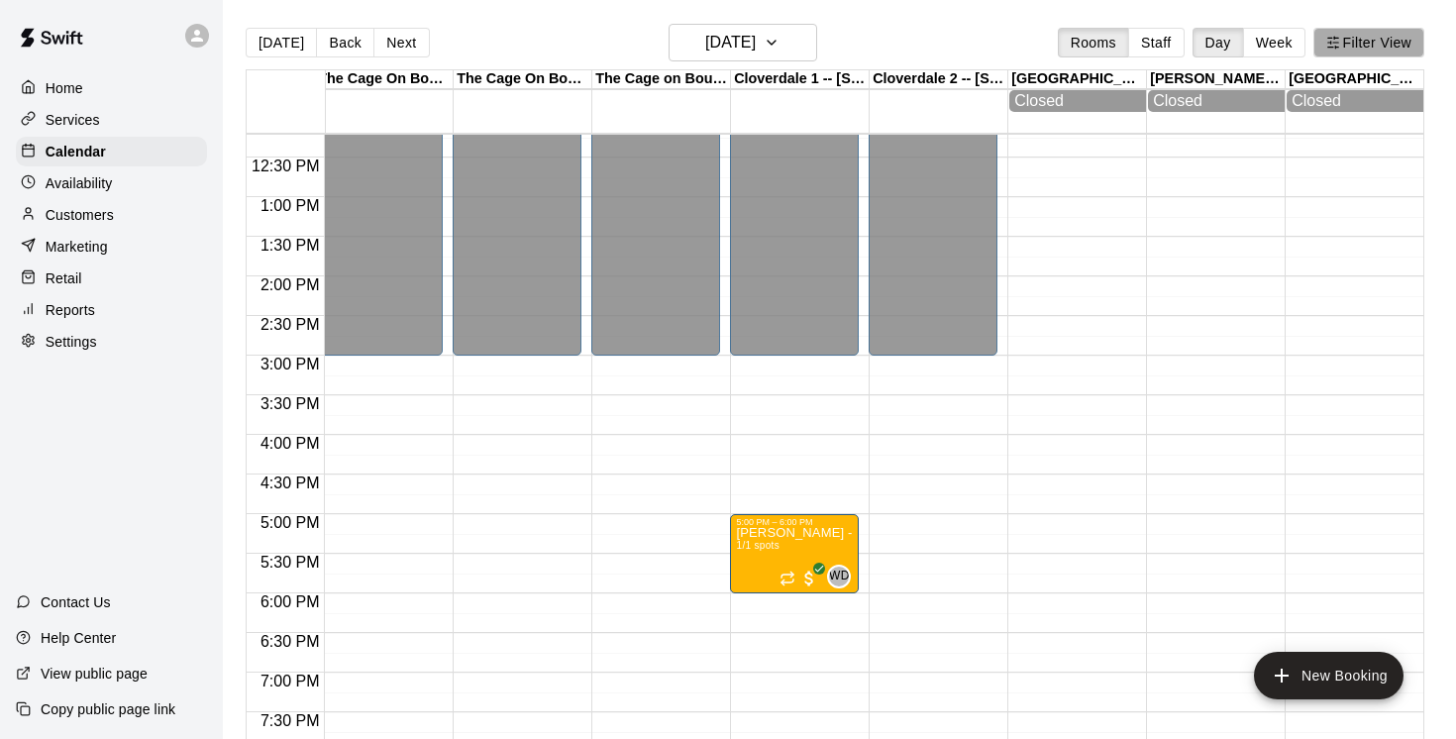
click at [1387, 44] on button "Filter View" at bounding box center [1369, 43] width 111 height 30
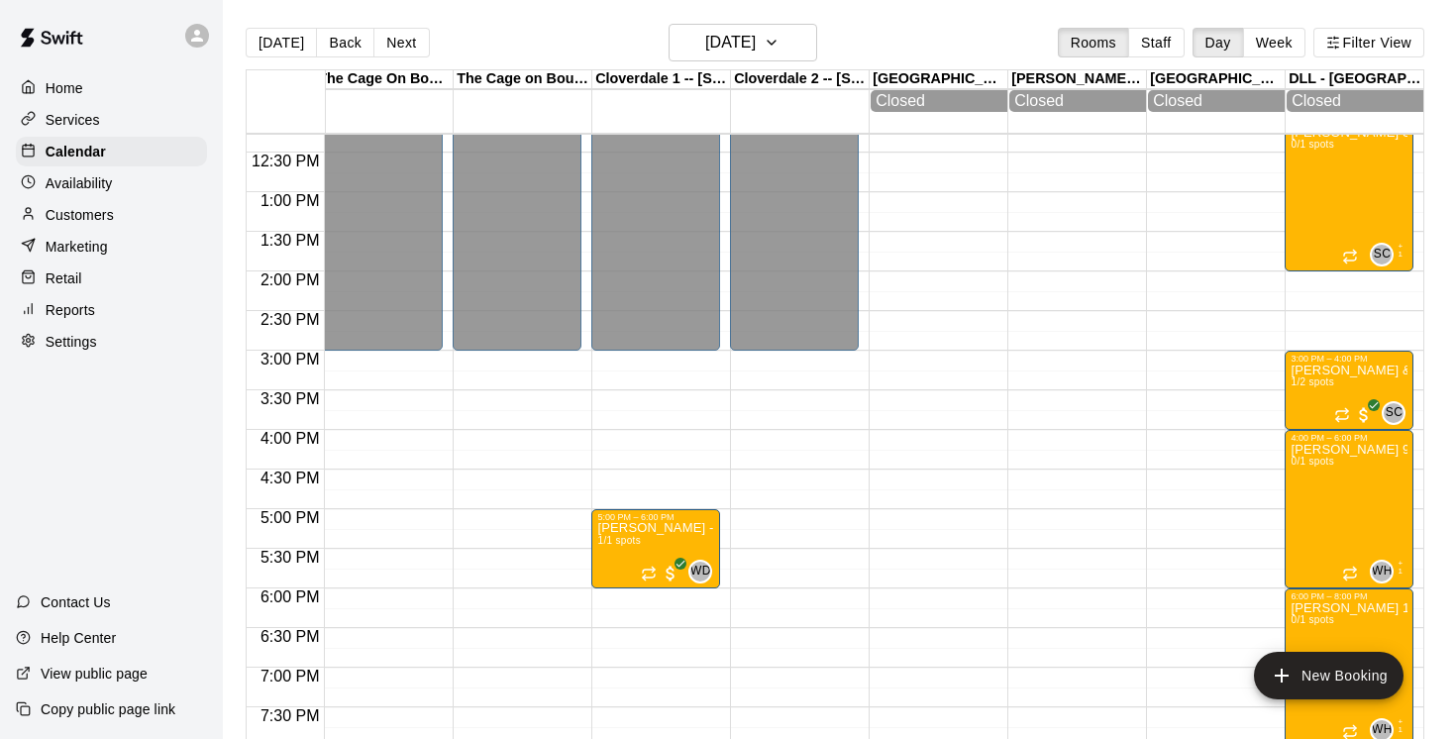
scroll to position [968, 1121]
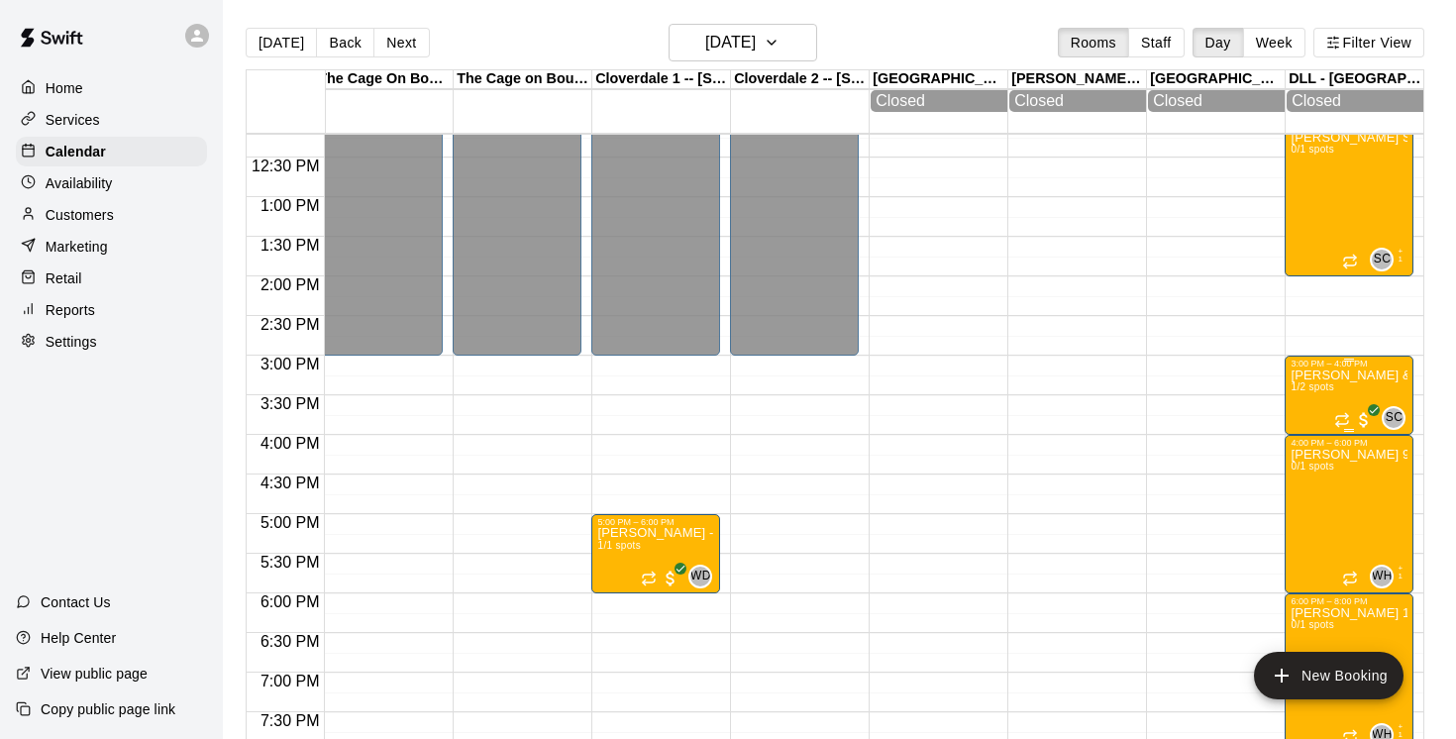
click at [1318, 407] on div "[PERSON_NAME] & [PERSON_NAME][DATE]-[DATE] @ DLL Cage 1/2 spots" at bounding box center [1349, 738] width 117 height 739
click at [1315, 396] on img "edit" at bounding box center [1326, 385] width 23 height 23
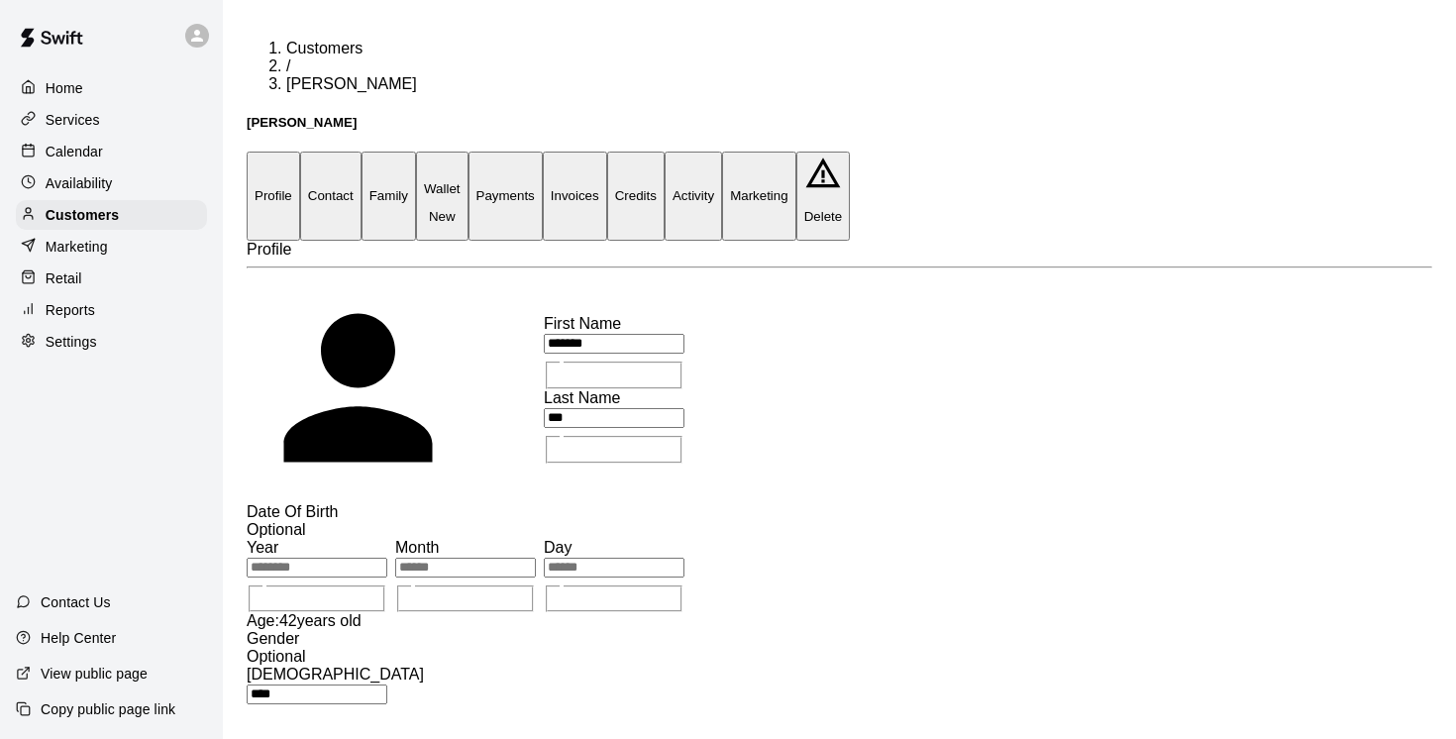
click at [543, 152] on button "Payments" at bounding box center [506, 196] width 74 height 88
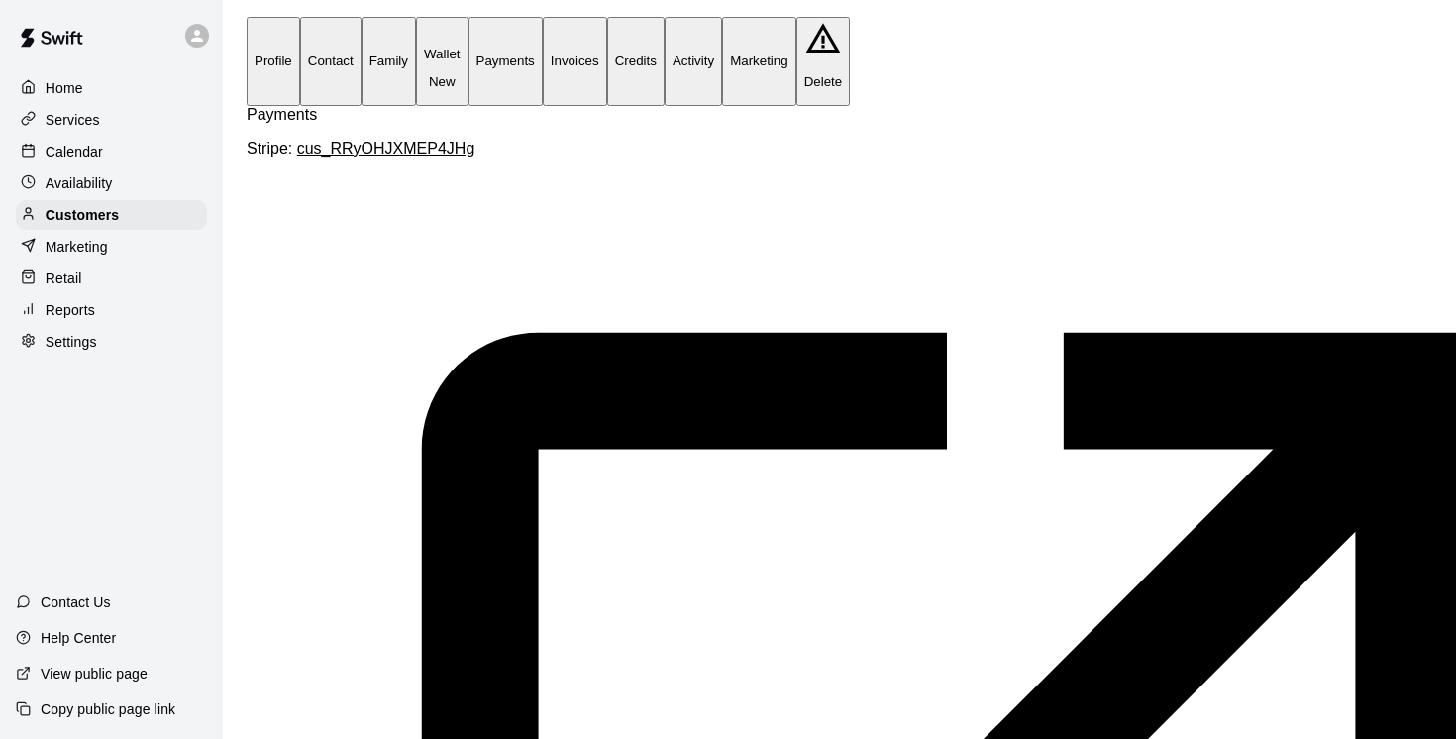
scroll to position [0, 140]
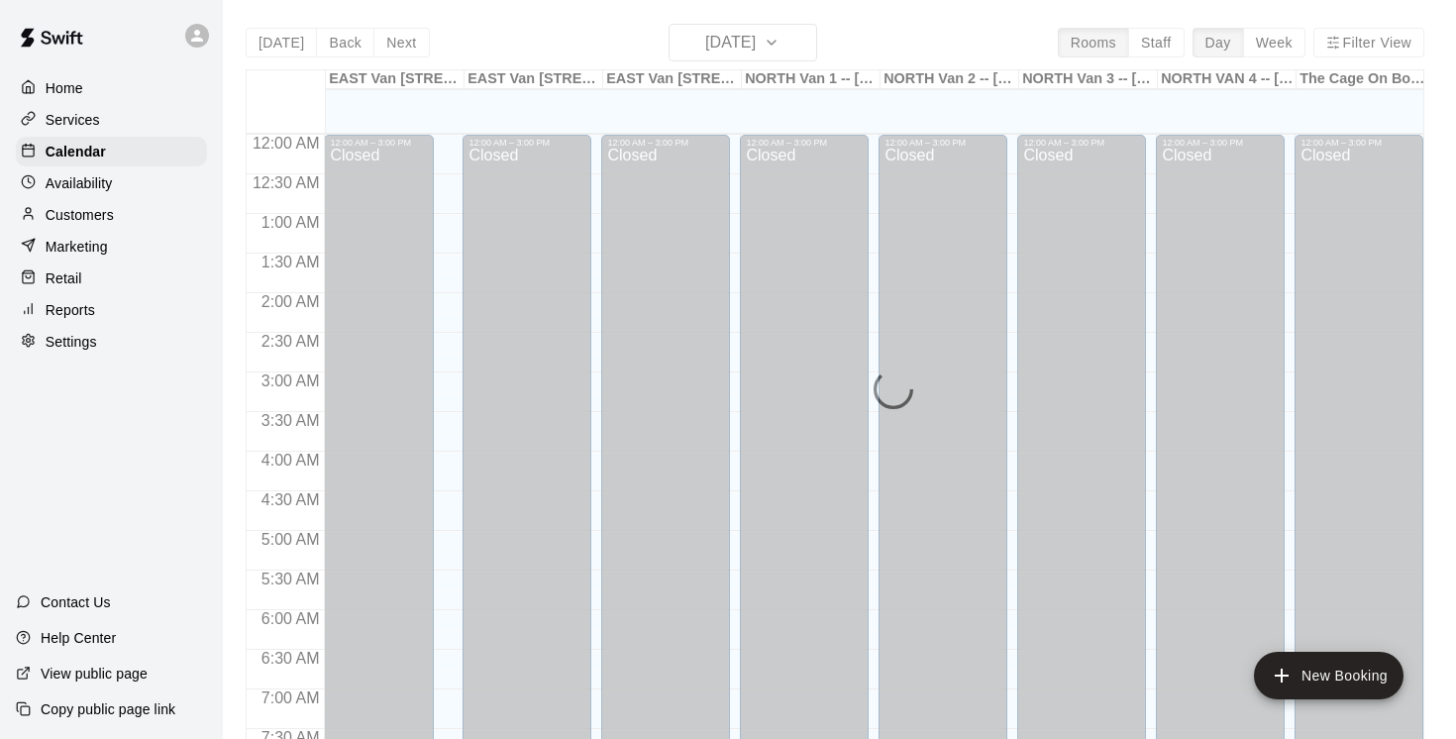
scroll to position [972, 0]
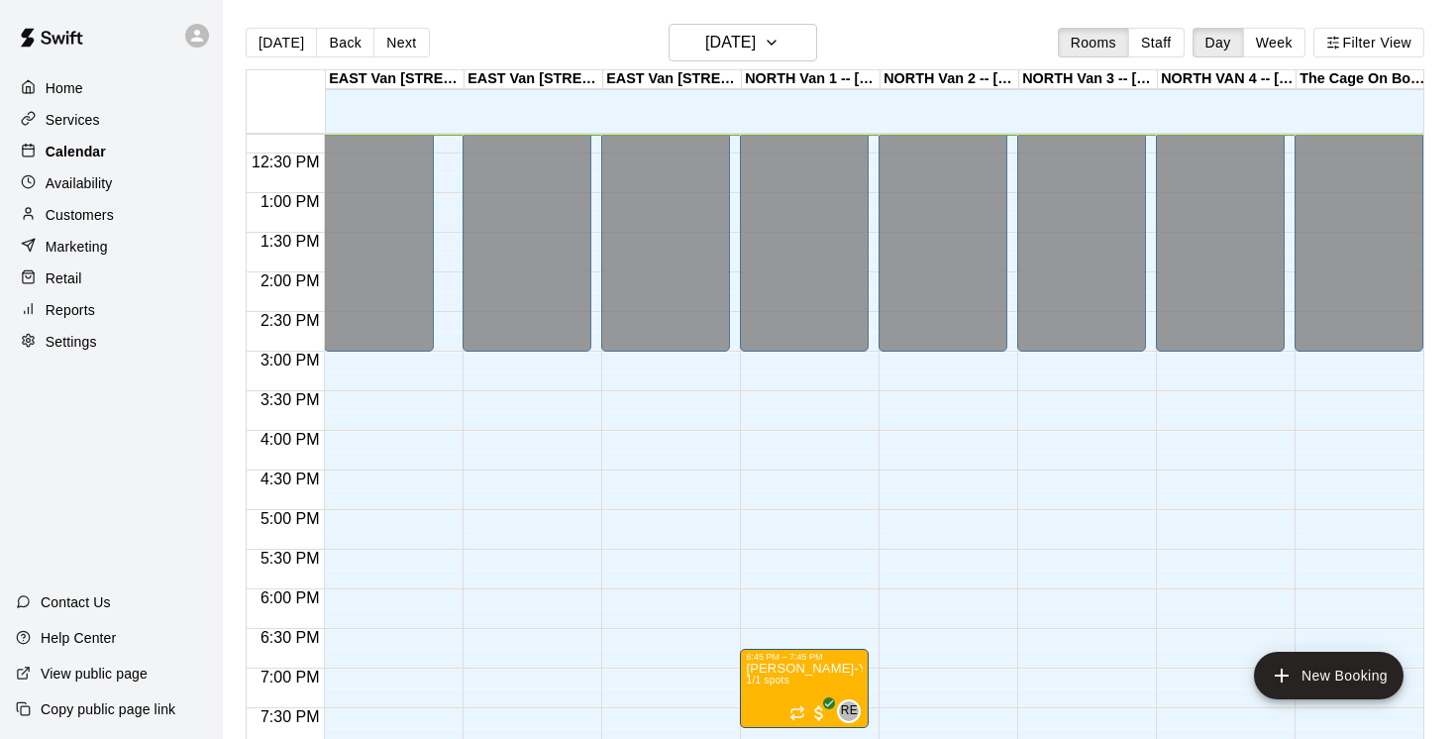
click at [59, 155] on p "Calendar" at bounding box center [76, 152] width 60 height 20
click at [92, 120] on p "Services" at bounding box center [73, 120] width 54 height 20
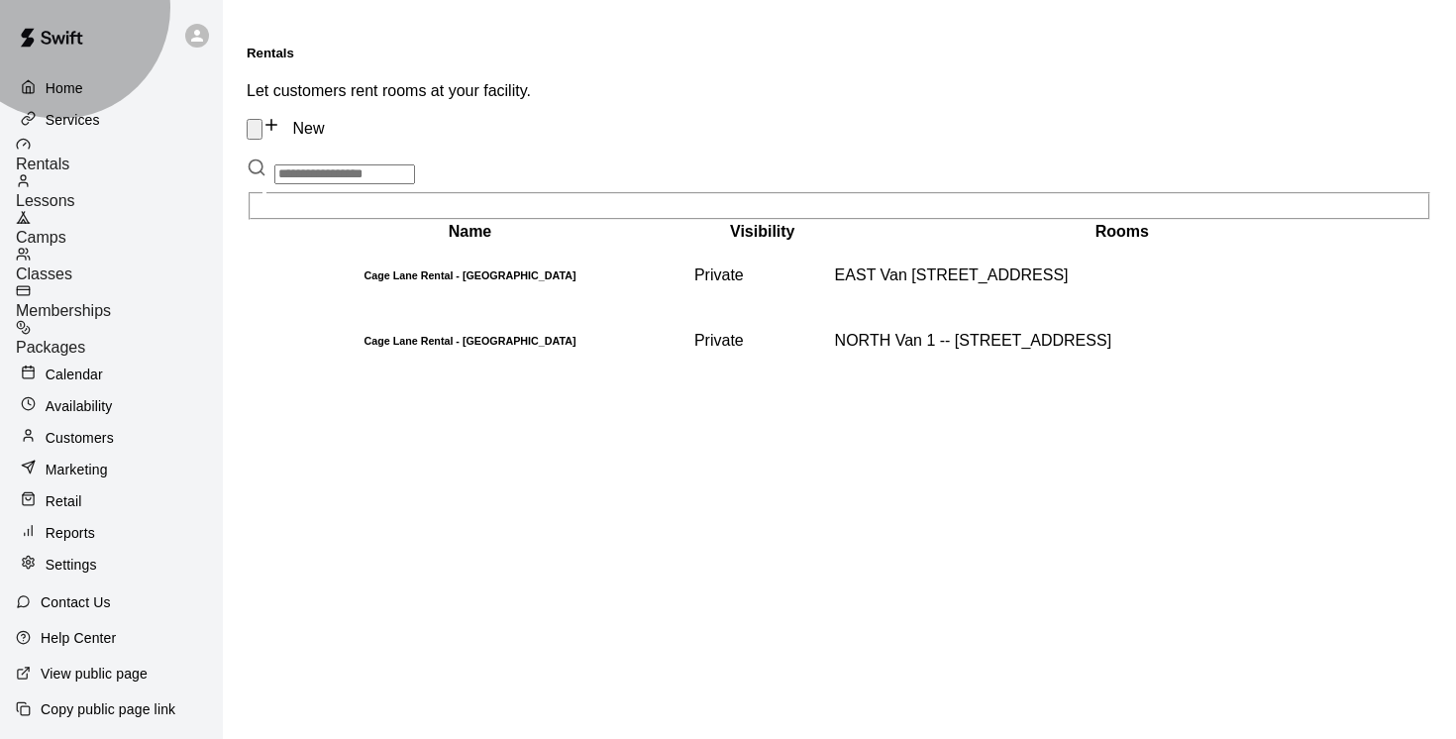
click at [66, 229] on span "Camps" at bounding box center [41, 237] width 51 height 17
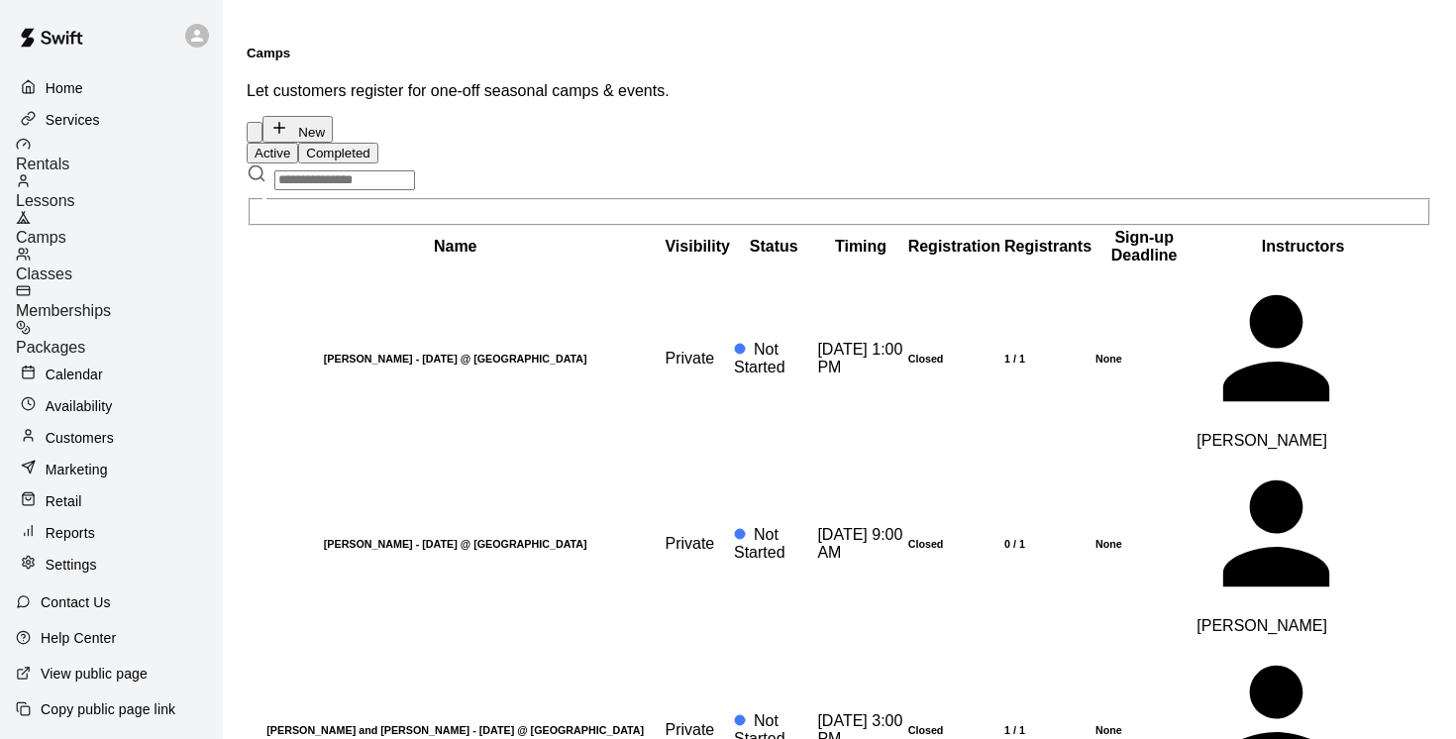
click at [377, 143] on button "Completed" at bounding box center [337, 153] width 79 height 21
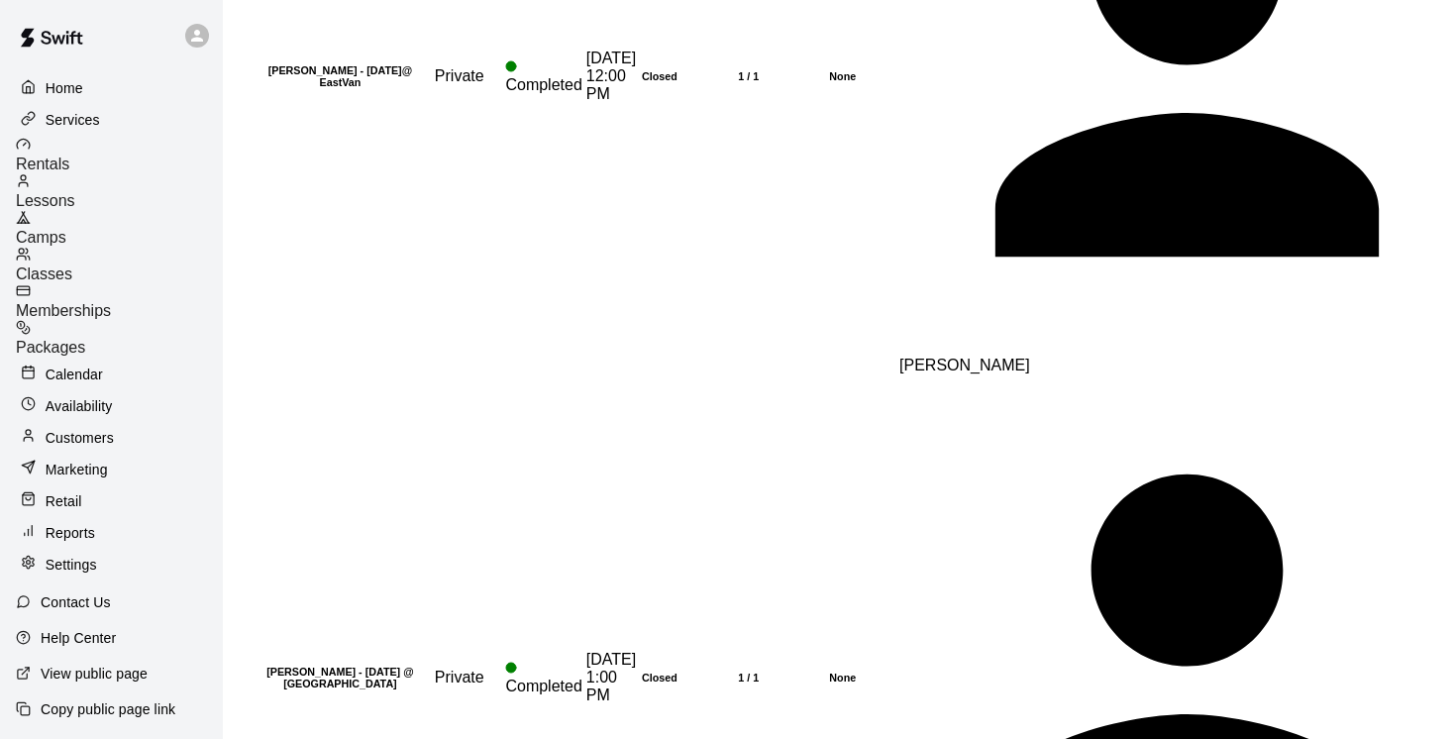
scroll to position [1111, 0]
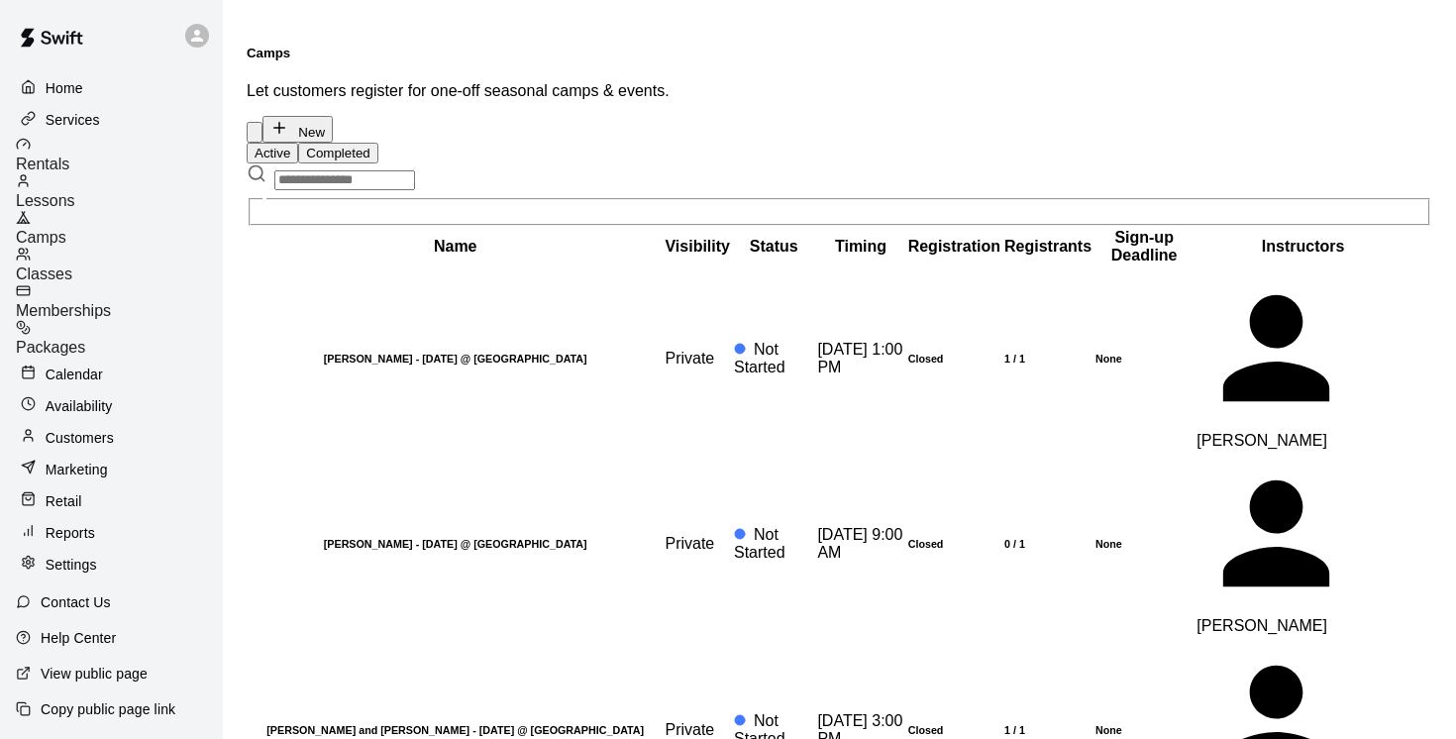
click at [377, 143] on button "Completed" at bounding box center [337, 153] width 79 height 21
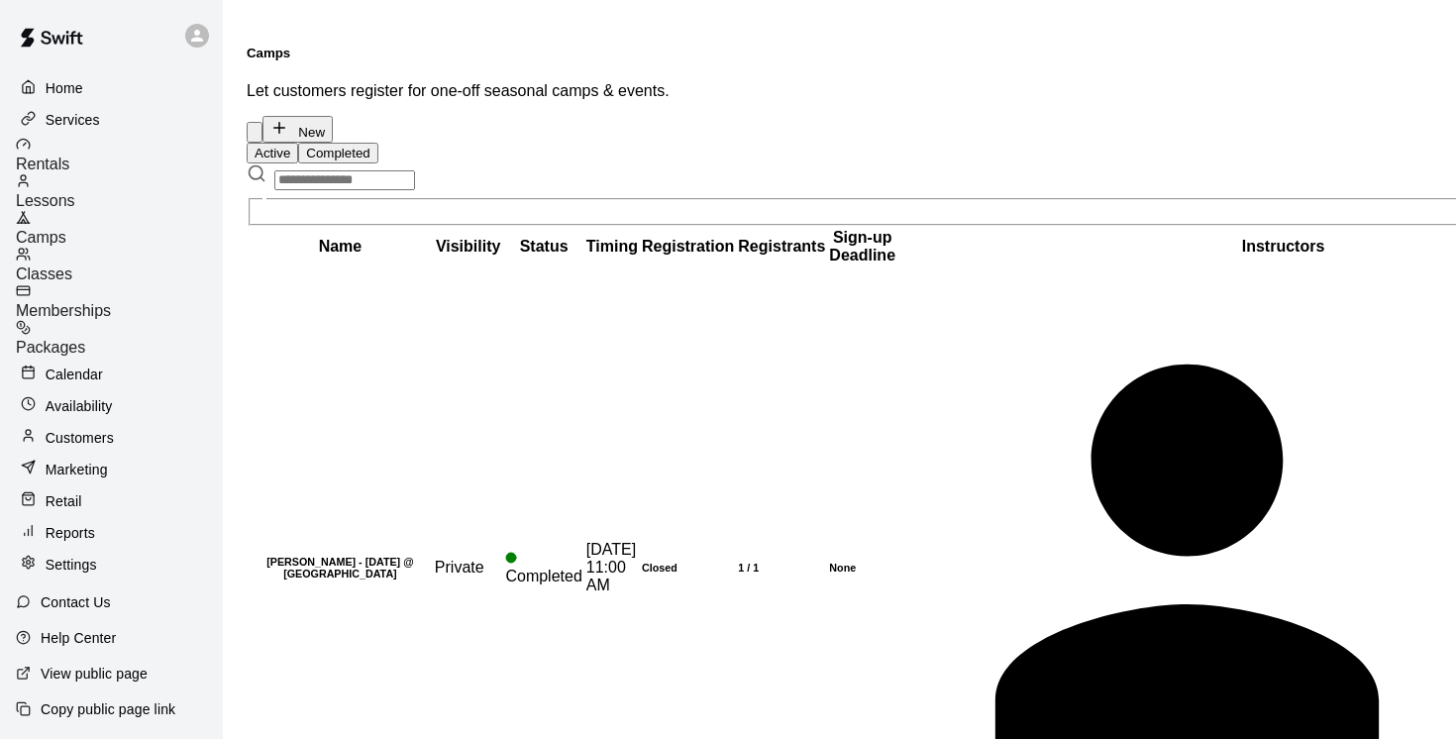
click at [377, 143] on button "Completed" at bounding box center [337, 153] width 79 height 21
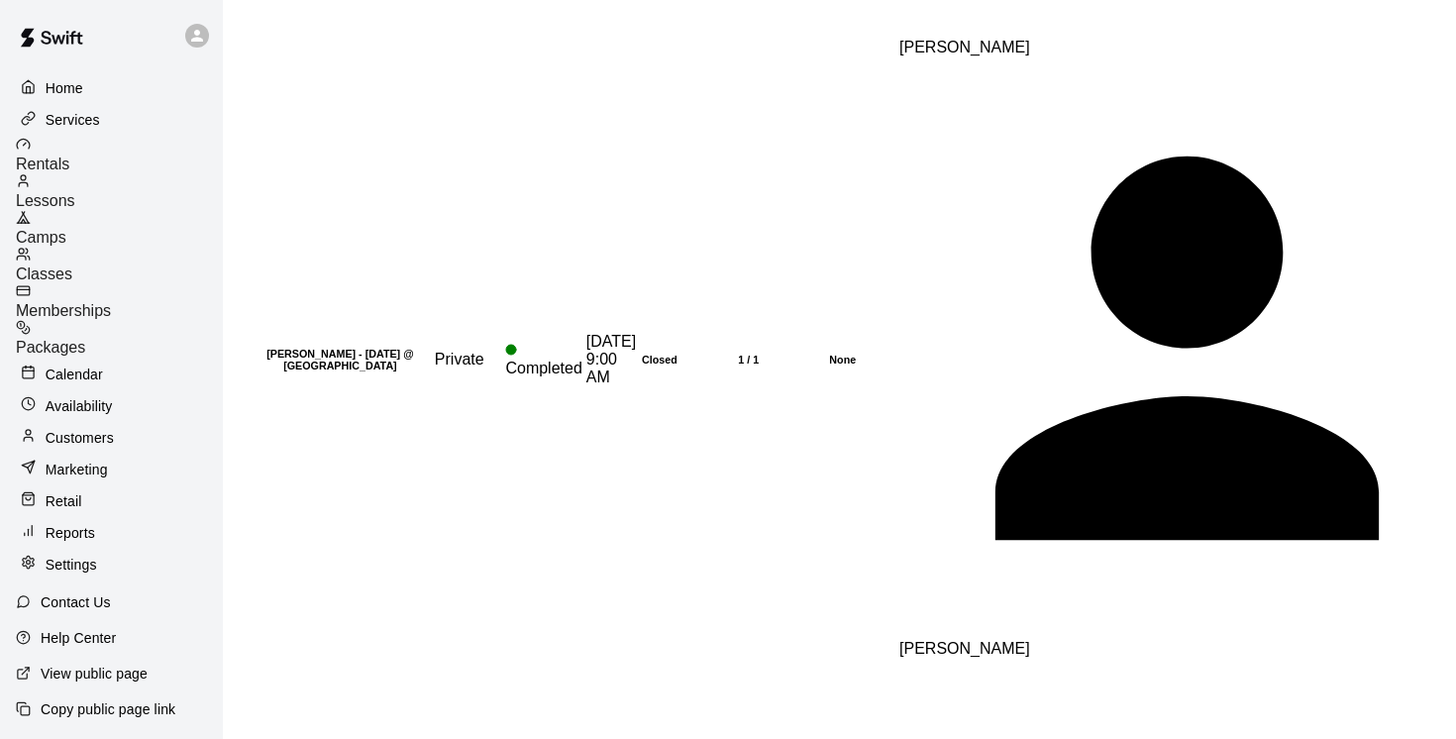
scroll to position [2620, 0]
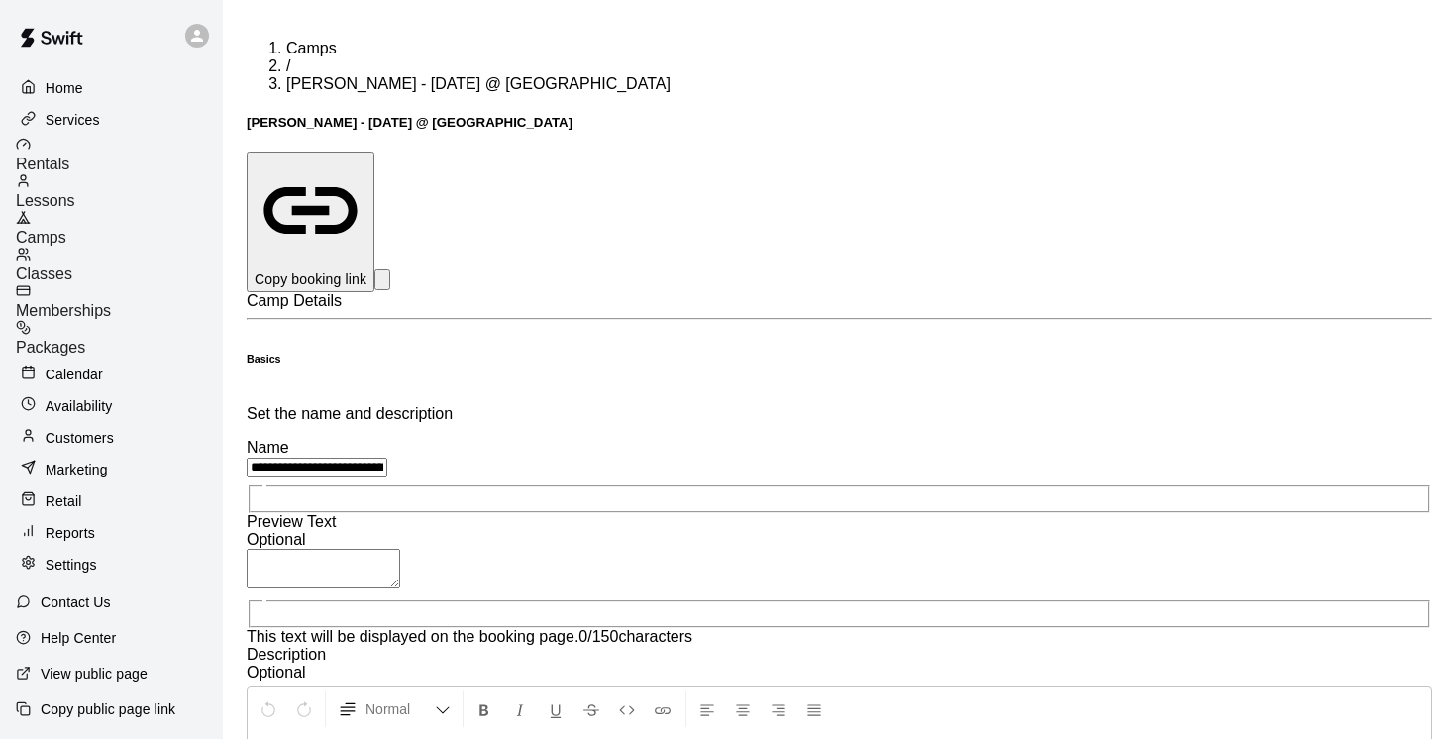
drag, startPoint x: 751, startPoint y: 552, endPoint x: 664, endPoint y: 546, distance: 87.4
copy span "**********"
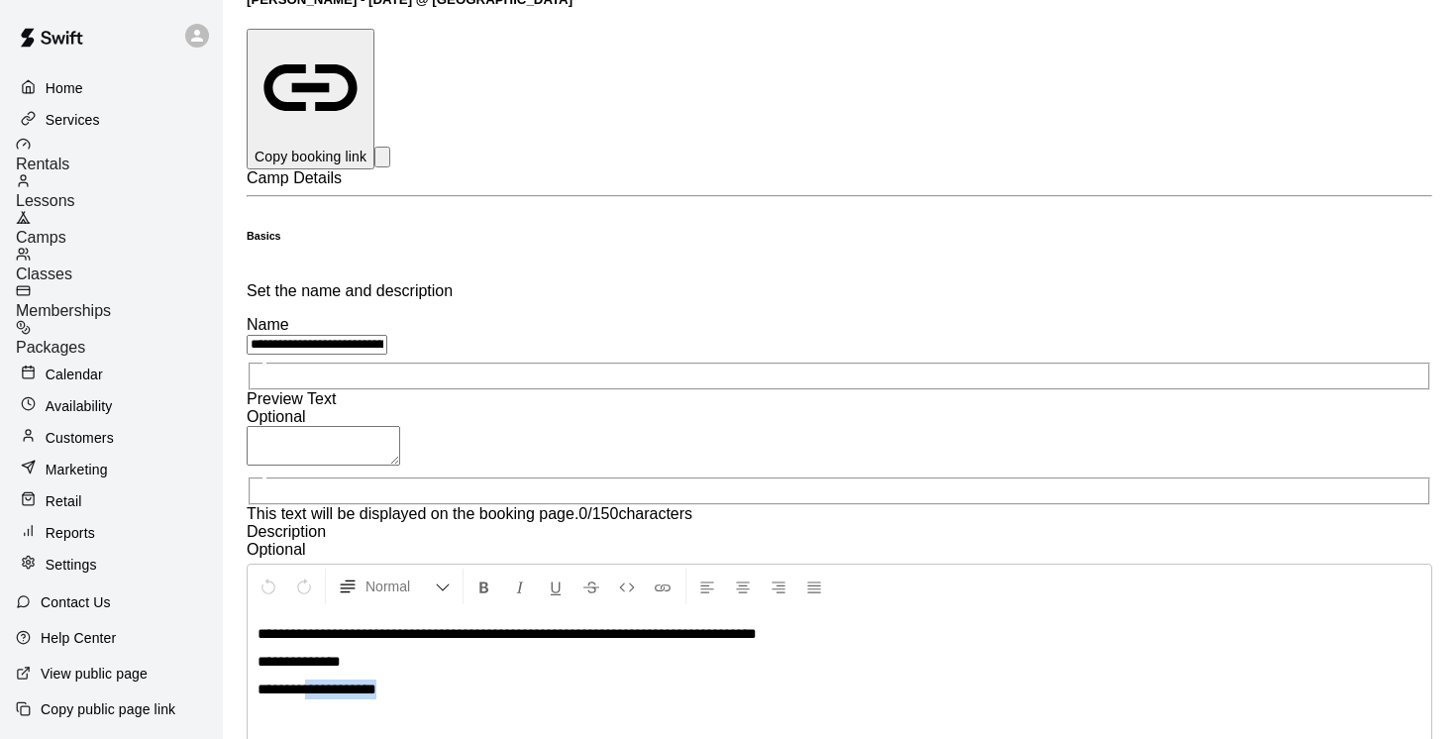
scroll to position [41, 0]
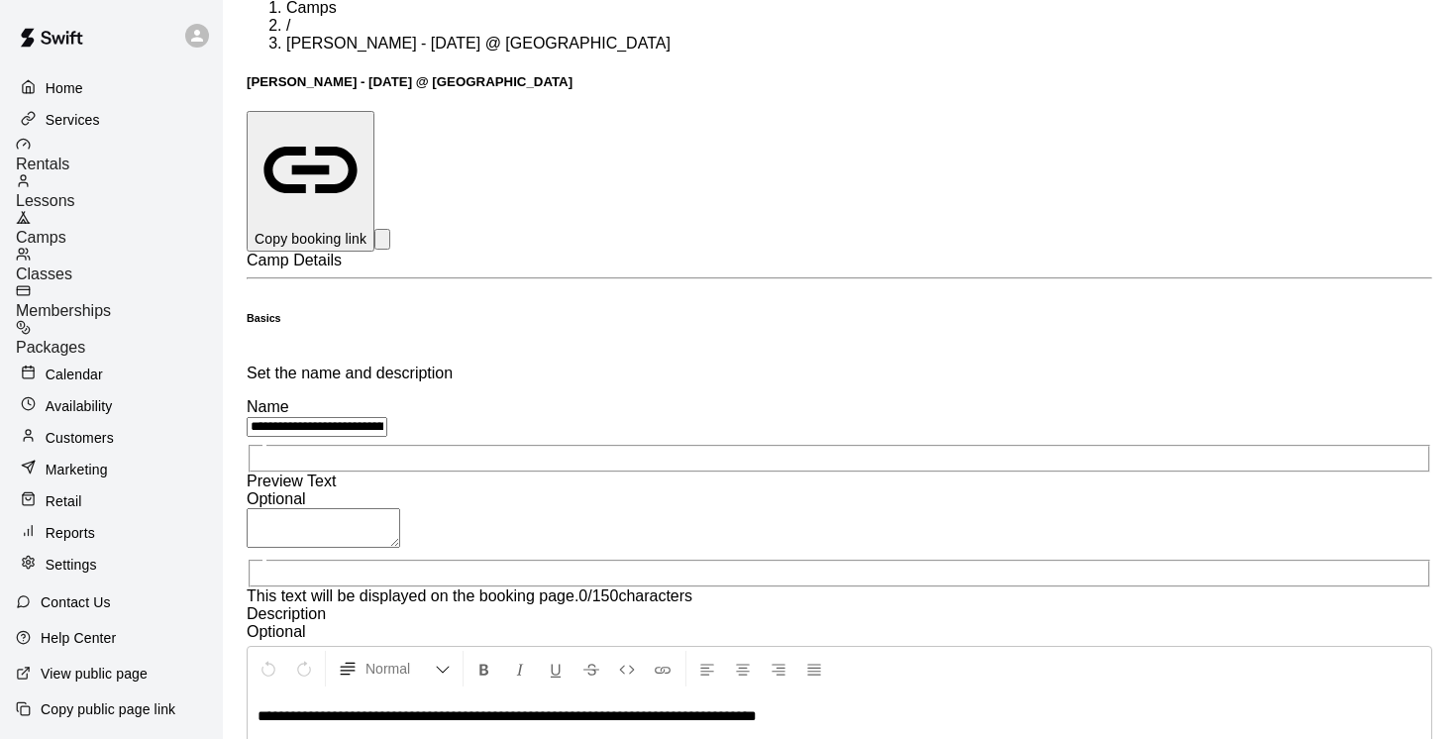
click at [66, 229] on span "Camps" at bounding box center [41, 237] width 51 height 17
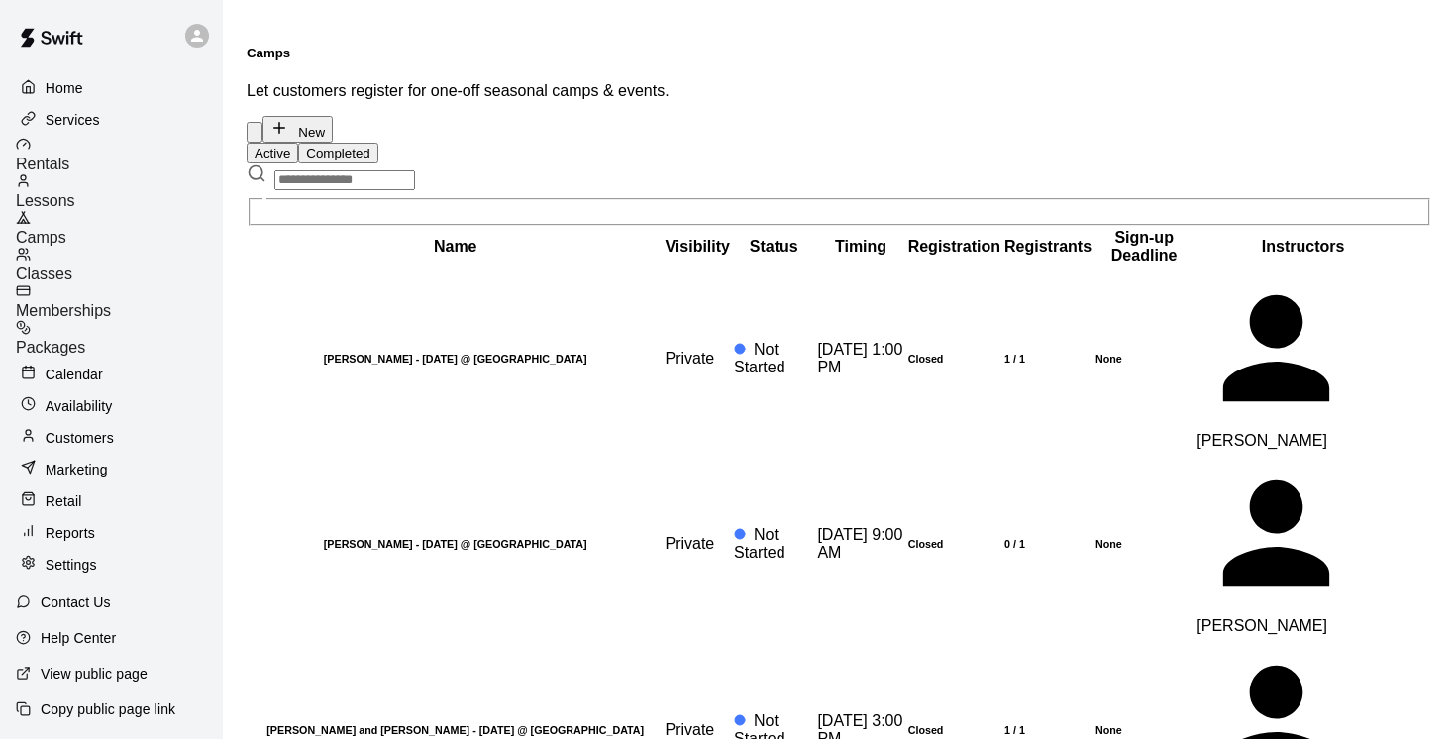
click at [377, 143] on button "Completed" at bounding box center [337, 153] width 79 height 21
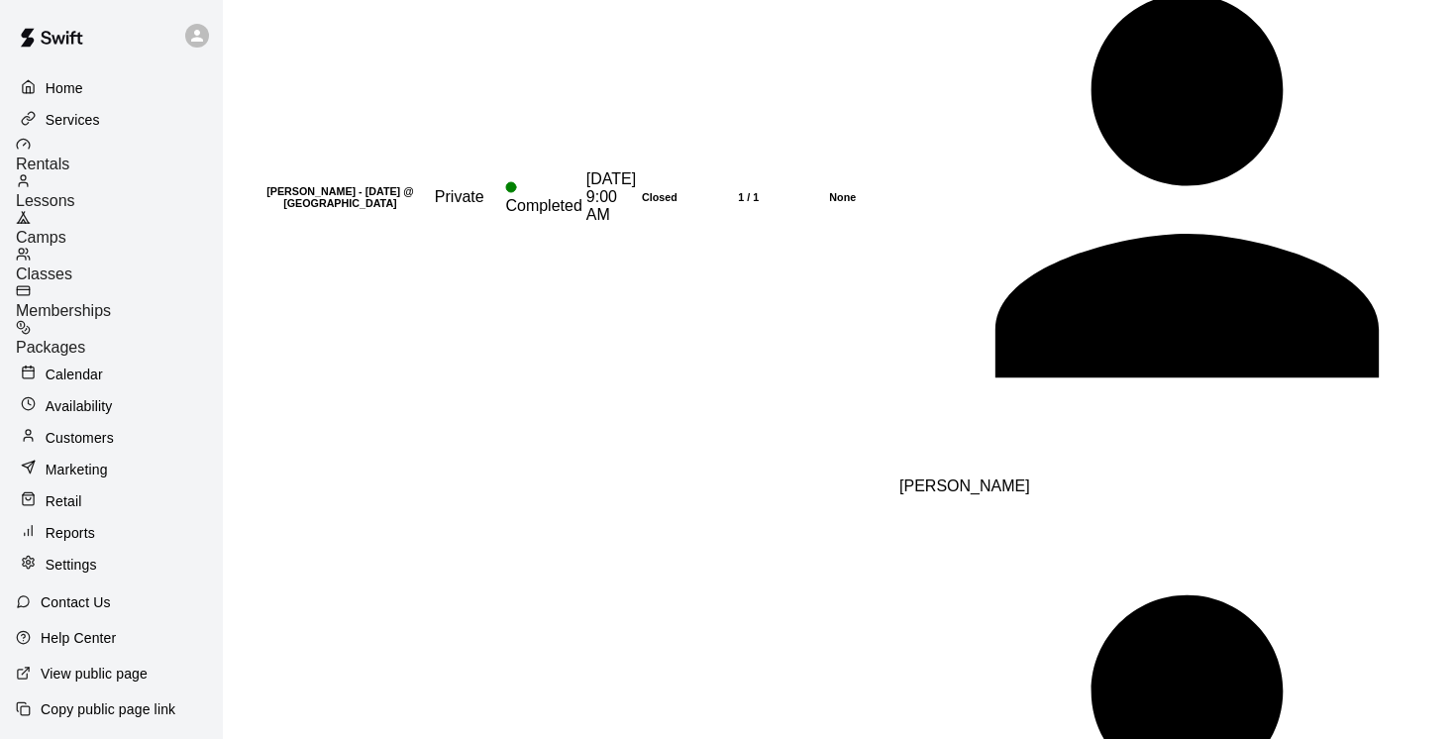
scroll to position [2774, 0]
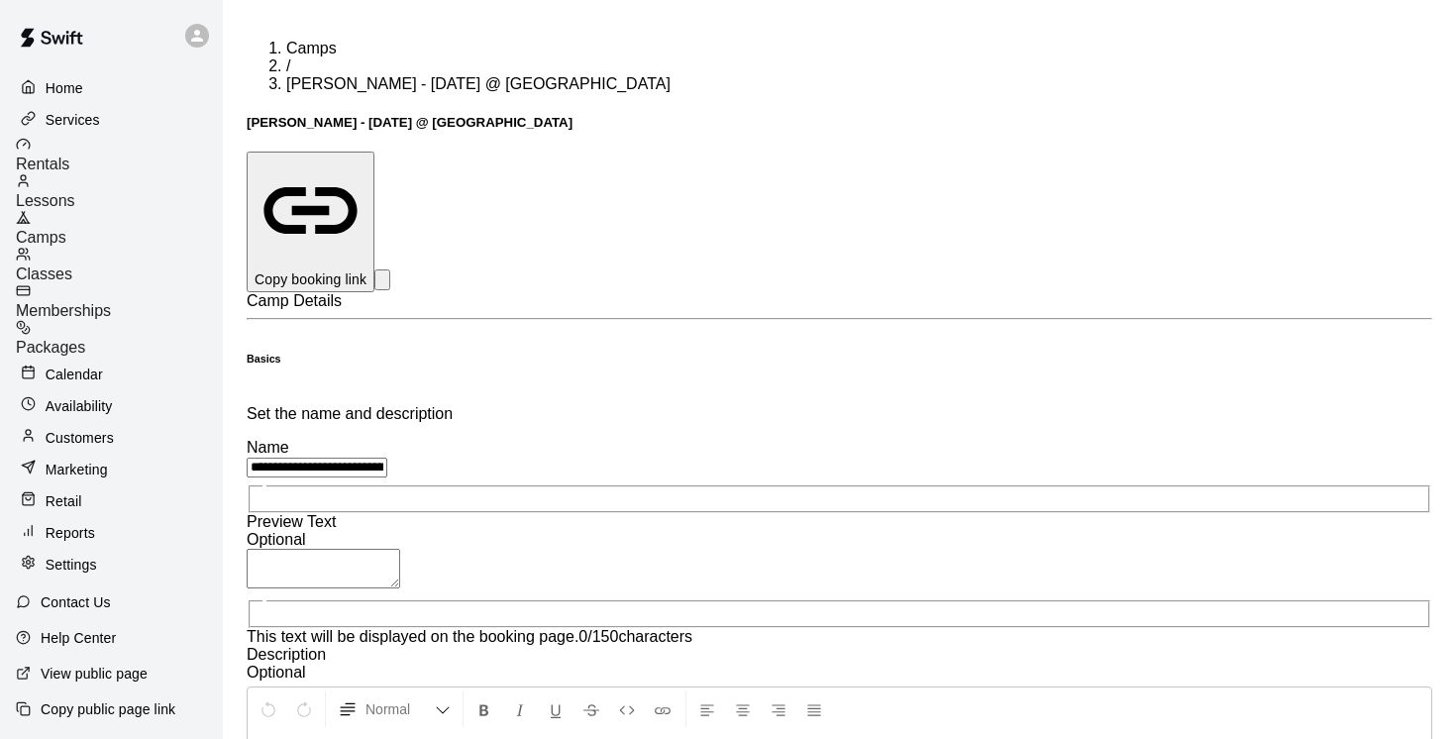
click at [367, 269] on p "Copy booking link" at bounding box center [311, 279] width 112 height 20
drag, startPoint x: 645, startPoint y: 217, endPoint x: 558, endPoint y: 198, distance: 89.2
click at [558, 328] on div "**********" at bounding box center [840, 607] width 1186 height 558
paste input "**********"
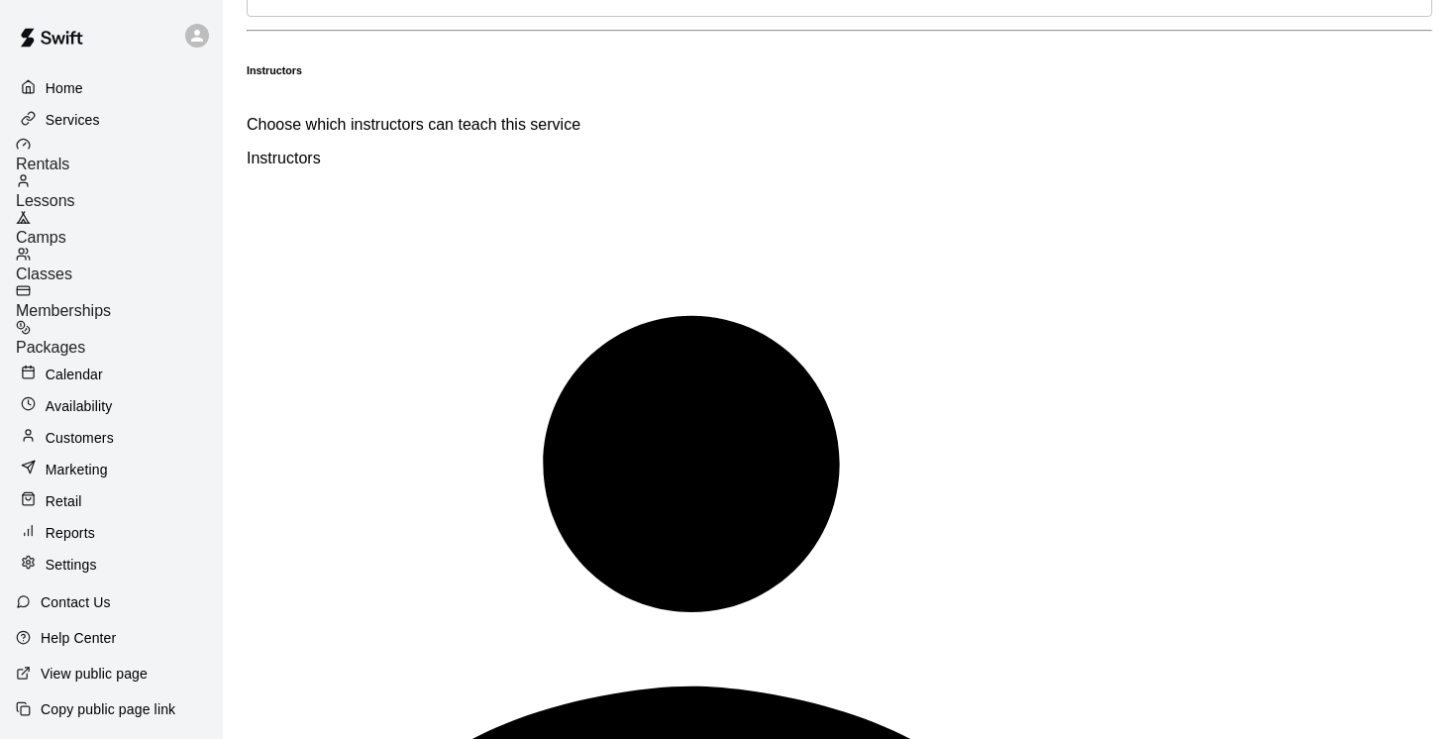
scroll to position [1439, 0]
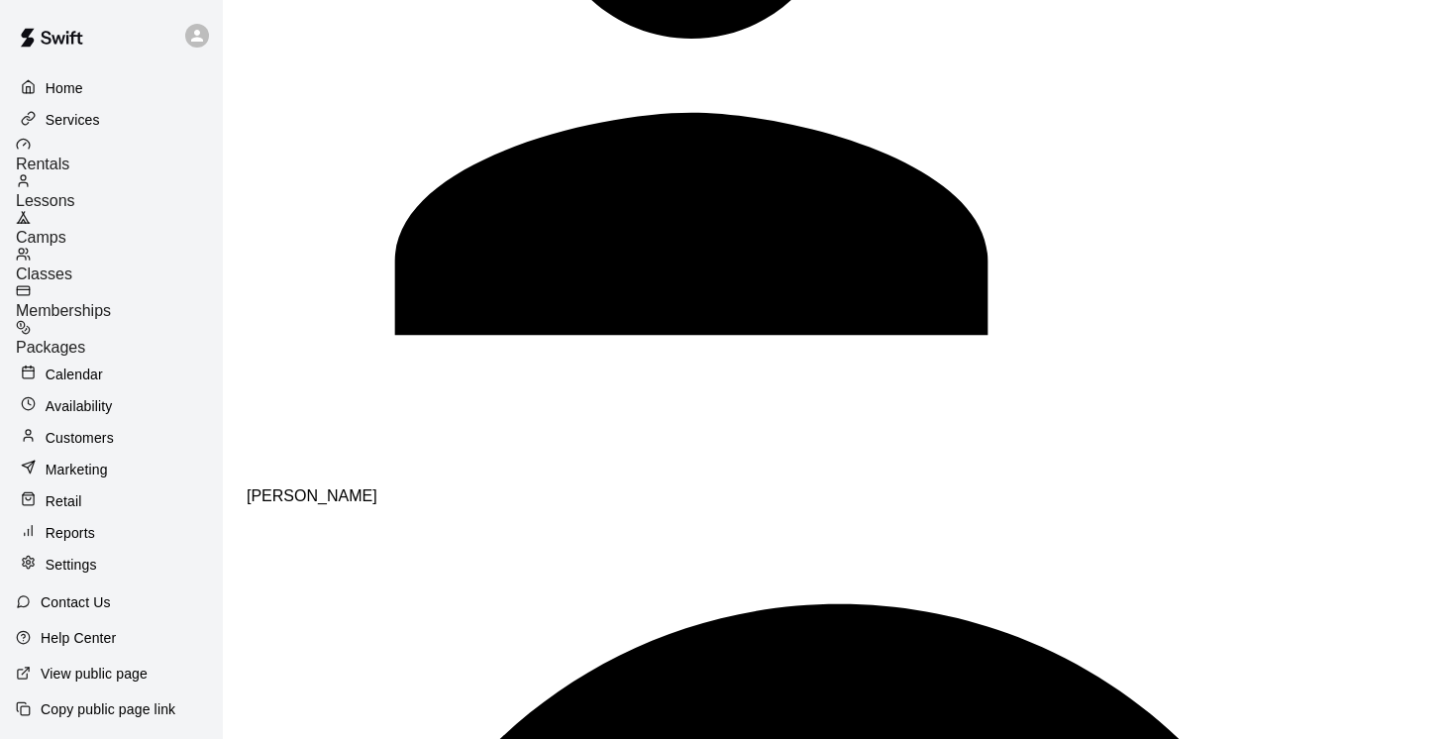
type input "**********"
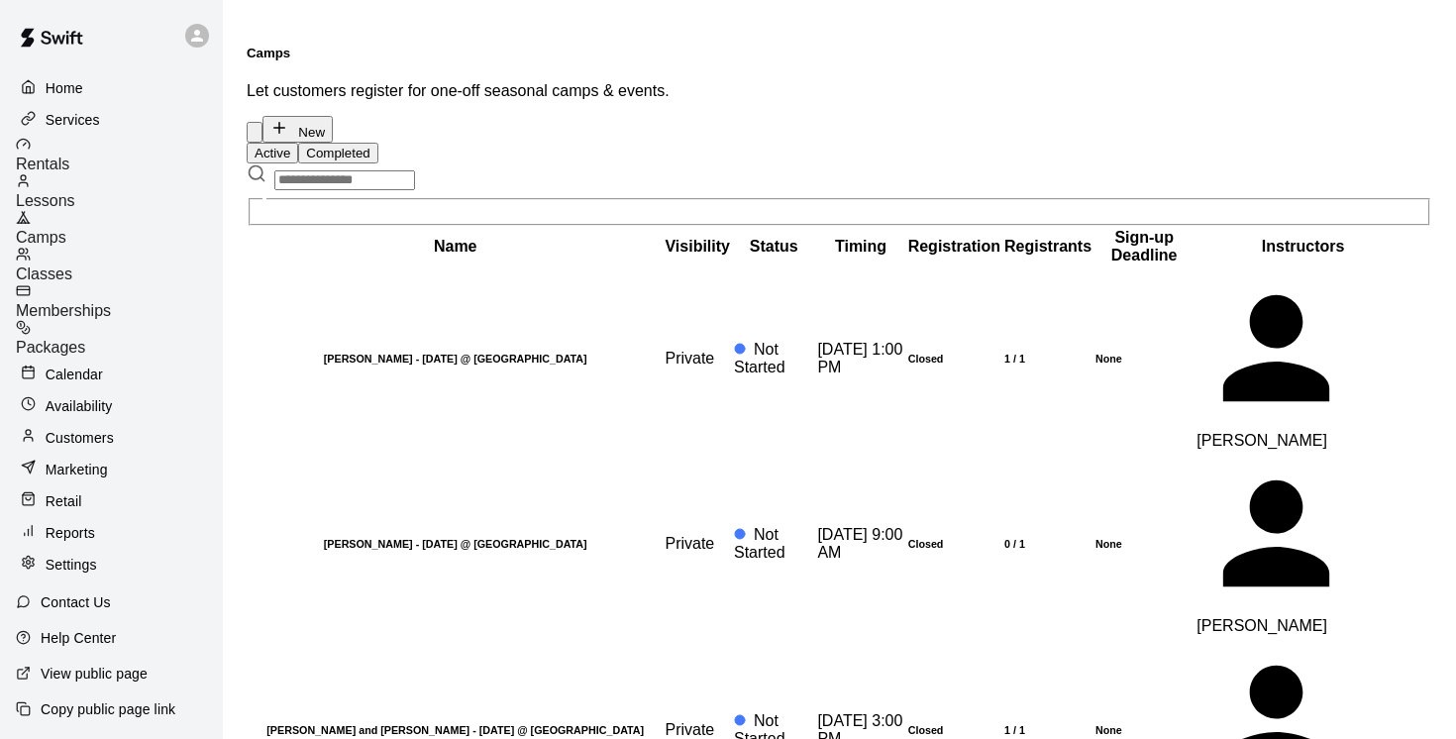
click at [349, 170] on input "text" at bounding box center [344, 180] width 141 height 20
paste input "**********"
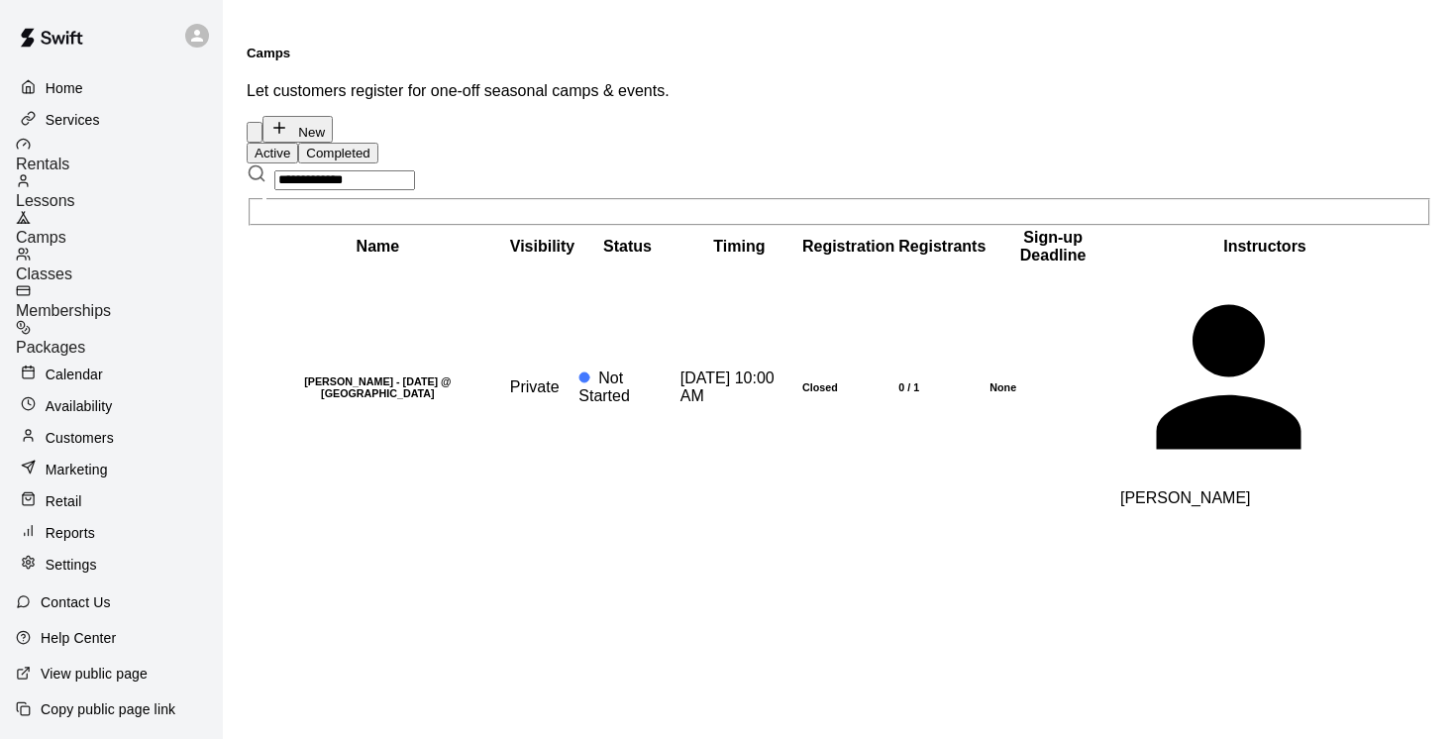
type input "**********"
click at [377, 143] on button "Completed" at bounding box center [337, 153] width 79 height 21
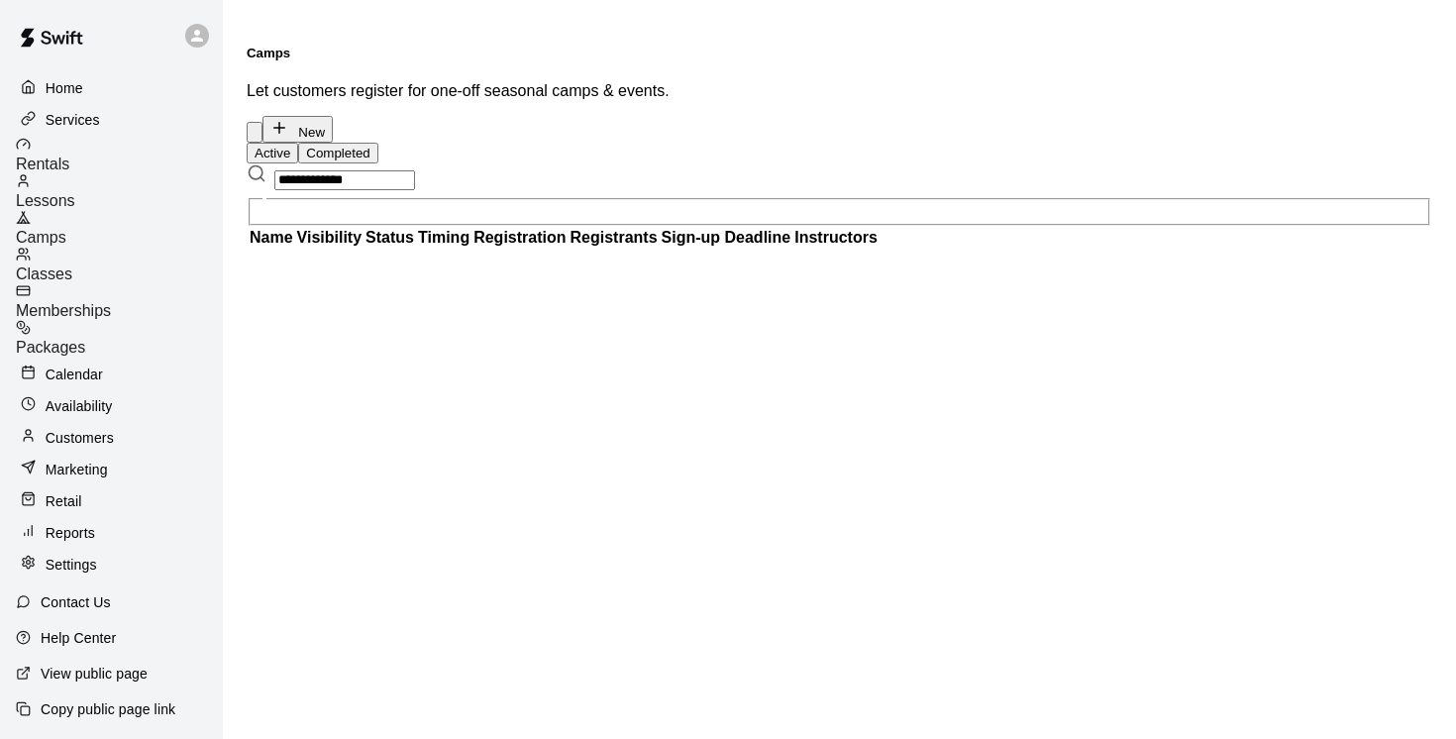
click at [408, 170] on input "**********" at bounding box center [344, 180] width 141 height 20
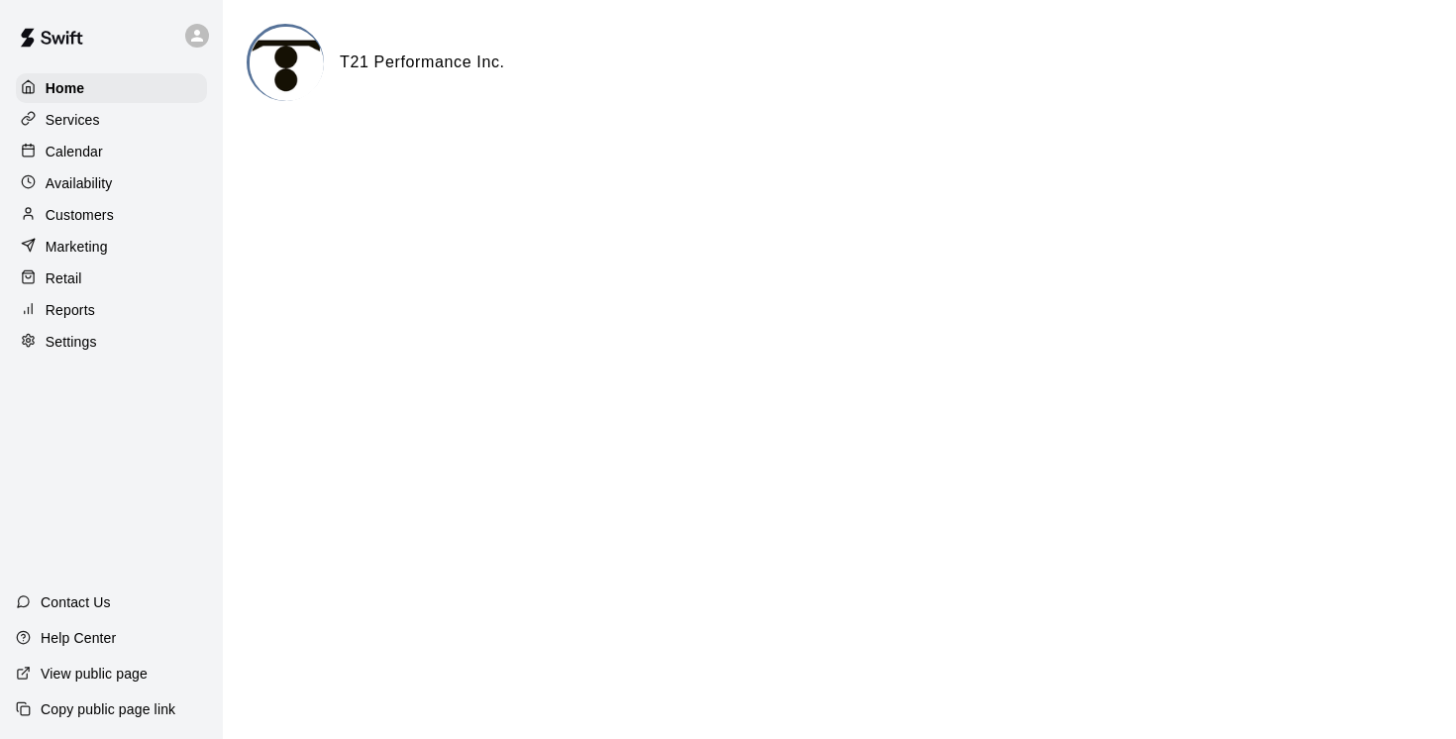
click at [83, 220] on p "Customers" at bounding box center [80, 215] width 68 height 20
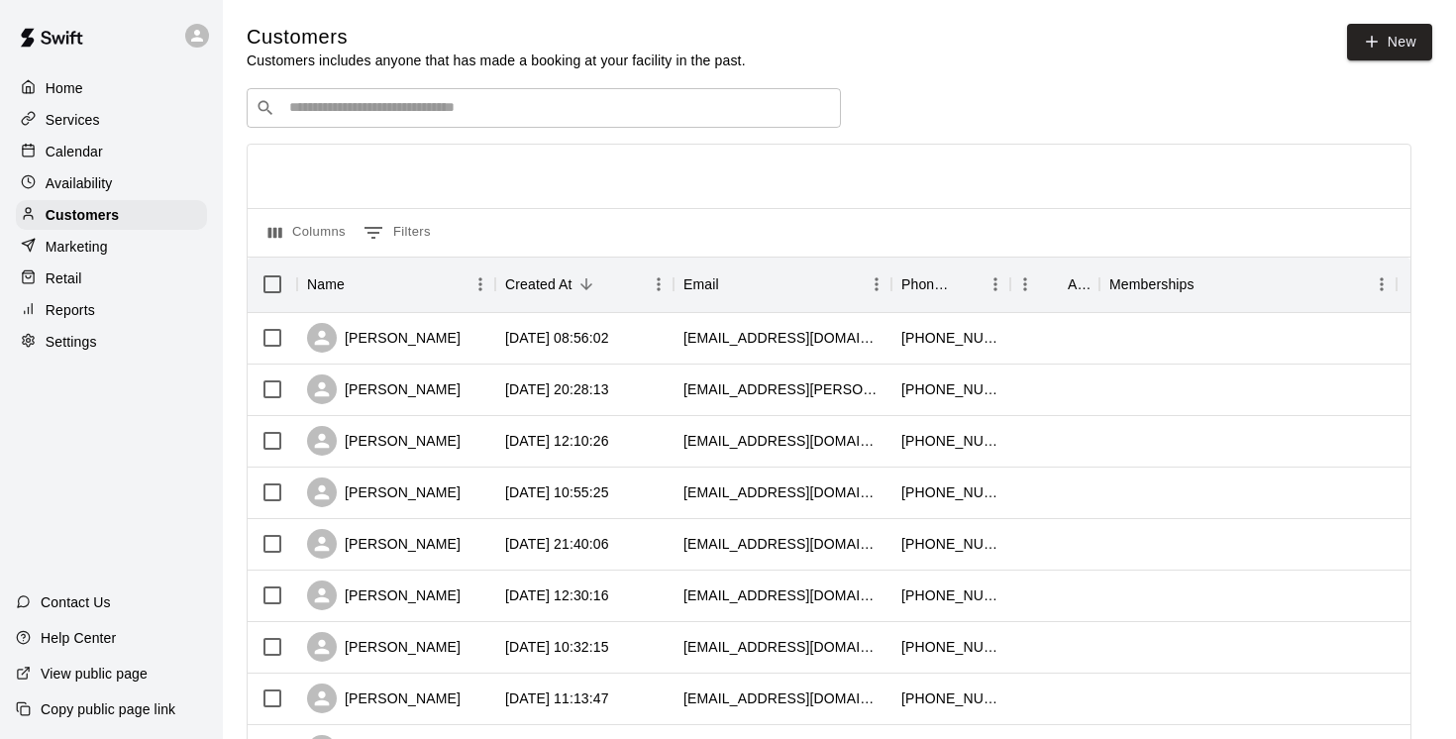
click at [103, 149] on div "Calendar" at bounding box center [111, 152] width 191 height 30
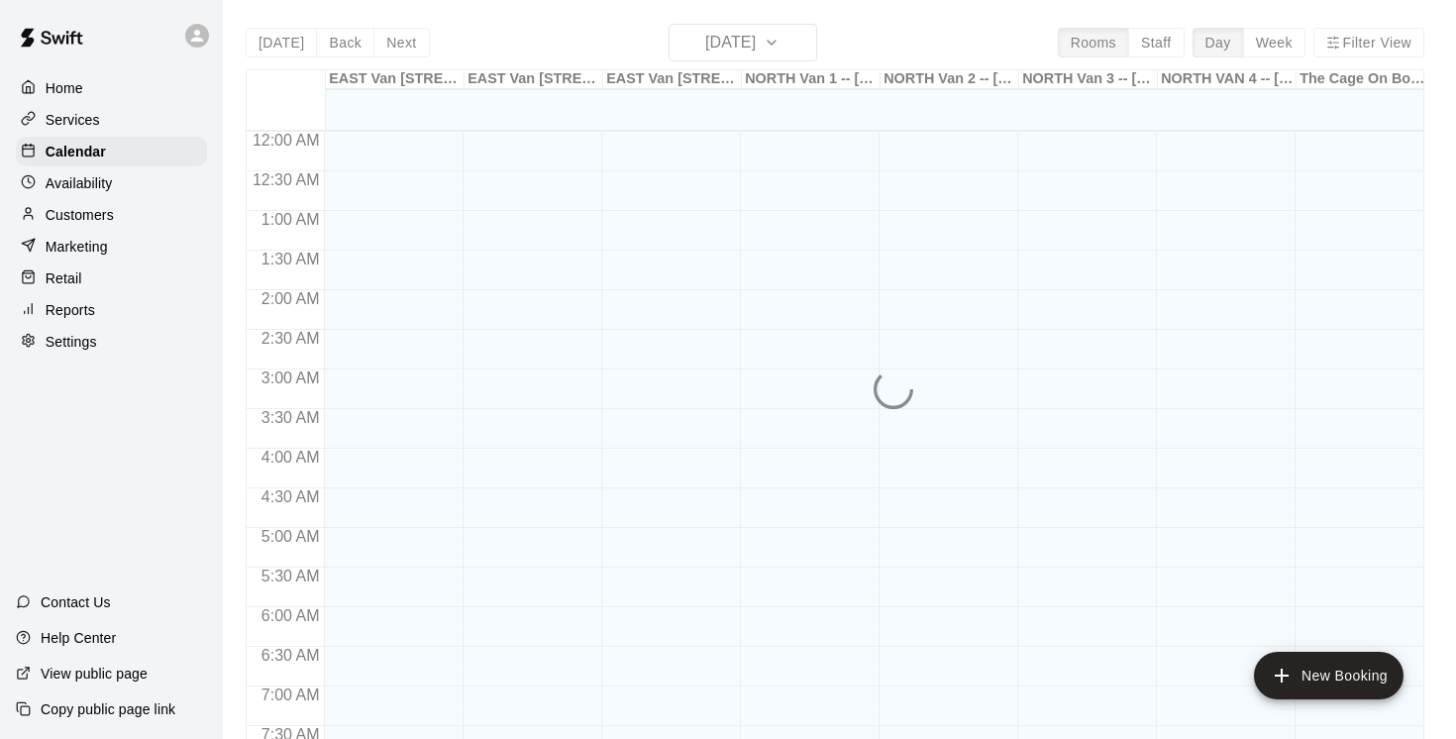
scroll to position [975, 0]
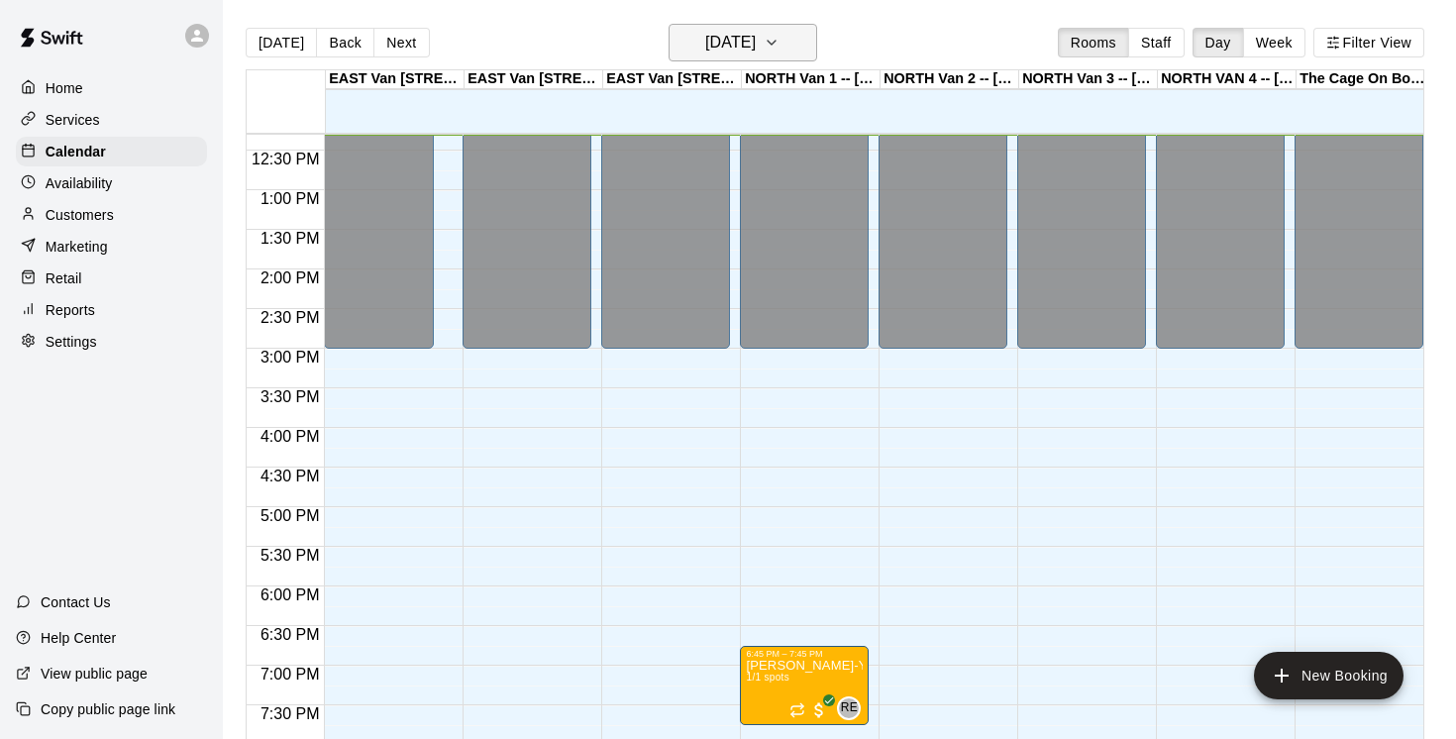
click at [780, 40] on icon "button" at bounding box center [772, 43] width 16 height 24
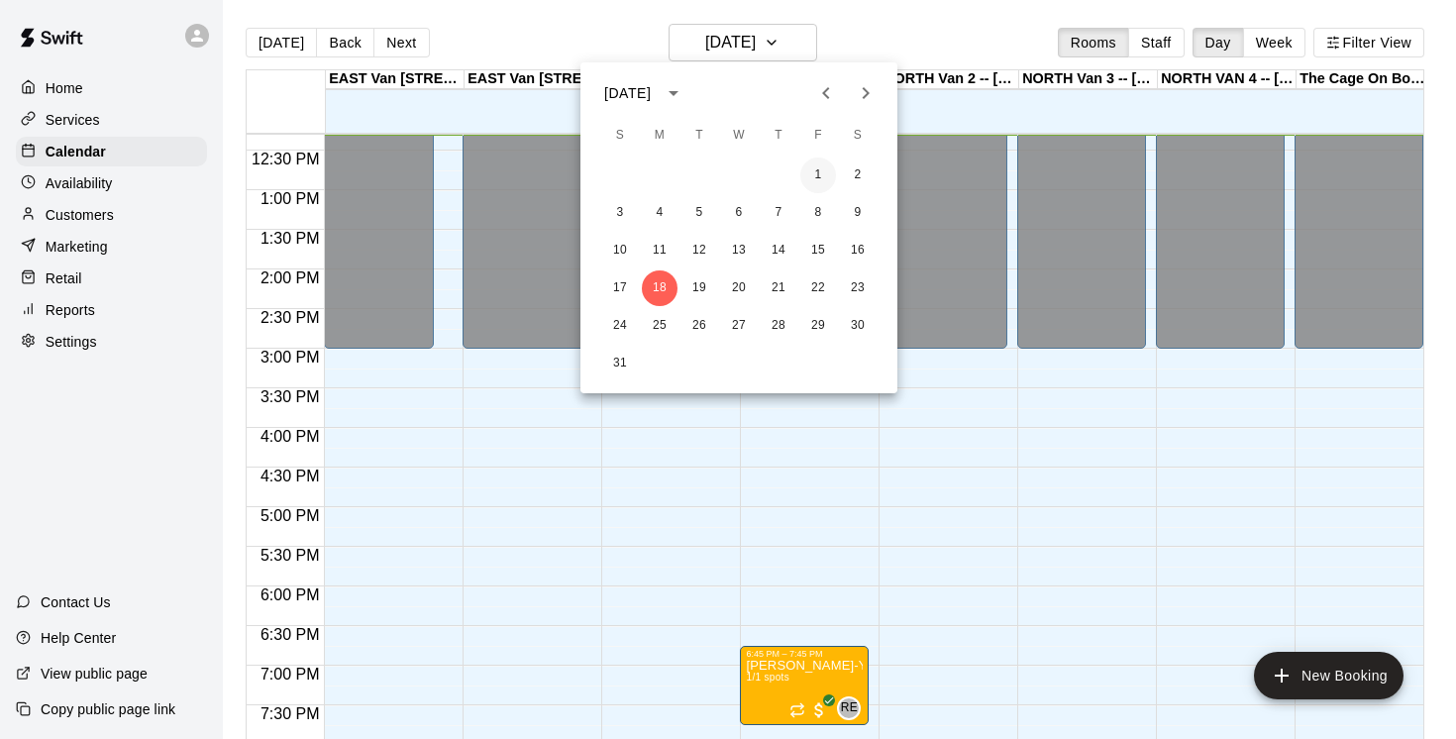
click at [818, 168] on button "1" at bounding box center [819, 176] width 36 height 36
